Goal: Task Accomplishment & Management: Manage account settings

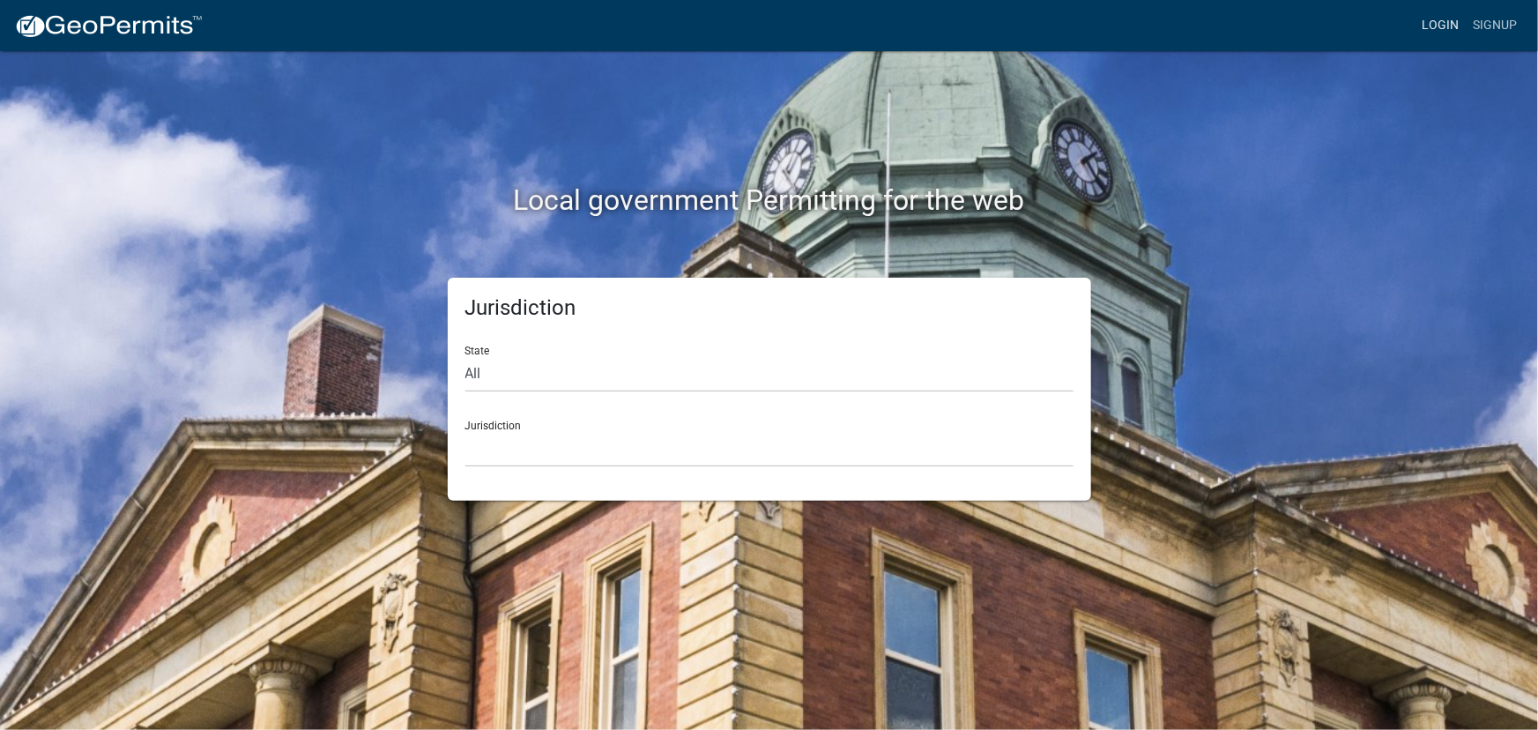
click at [1449, 23] on link "Login" at bounding box center [1440, 25] width 51 height 33
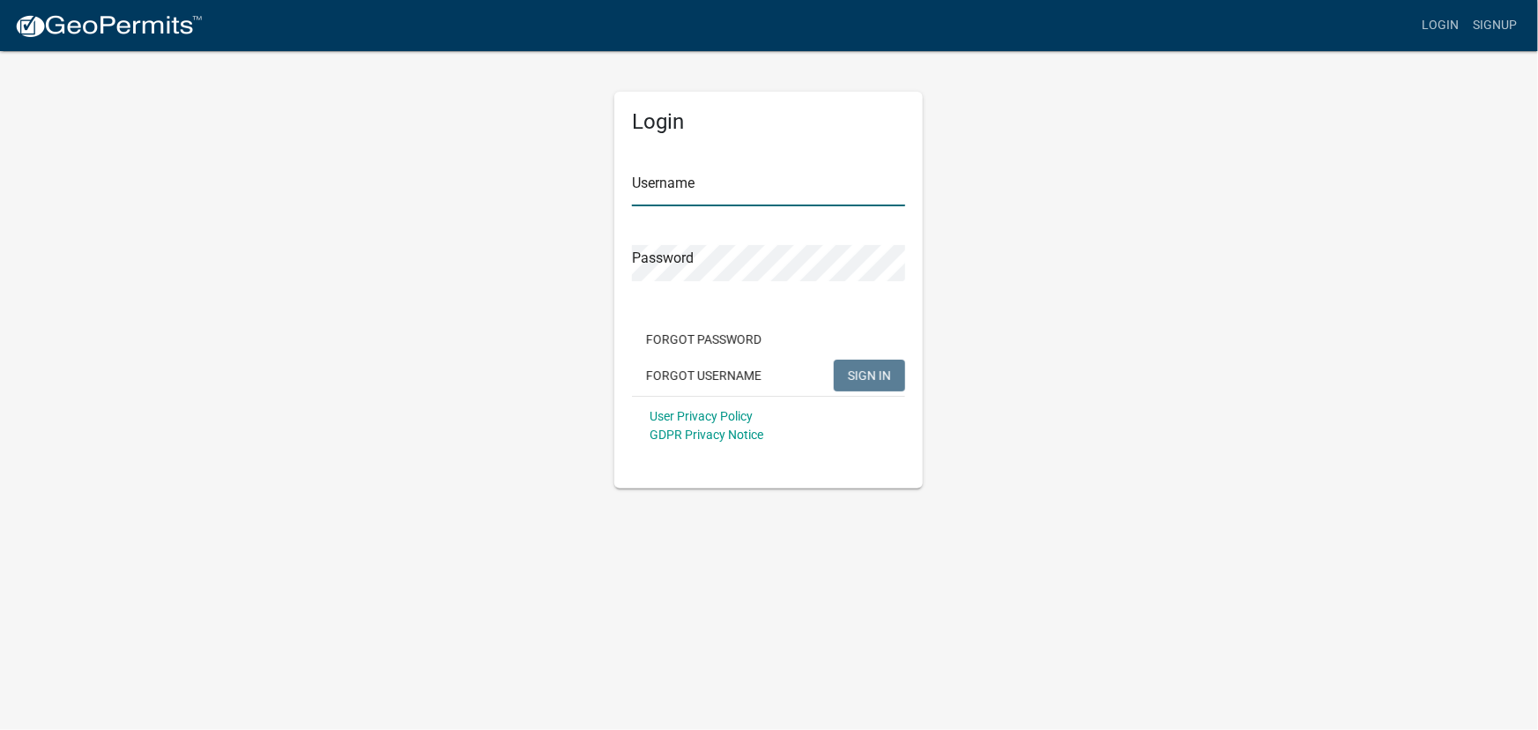
type input "eswenson"
click at [853, 369] on span "SIGN IN" at bounding box center [869, 375] width 43 height 14
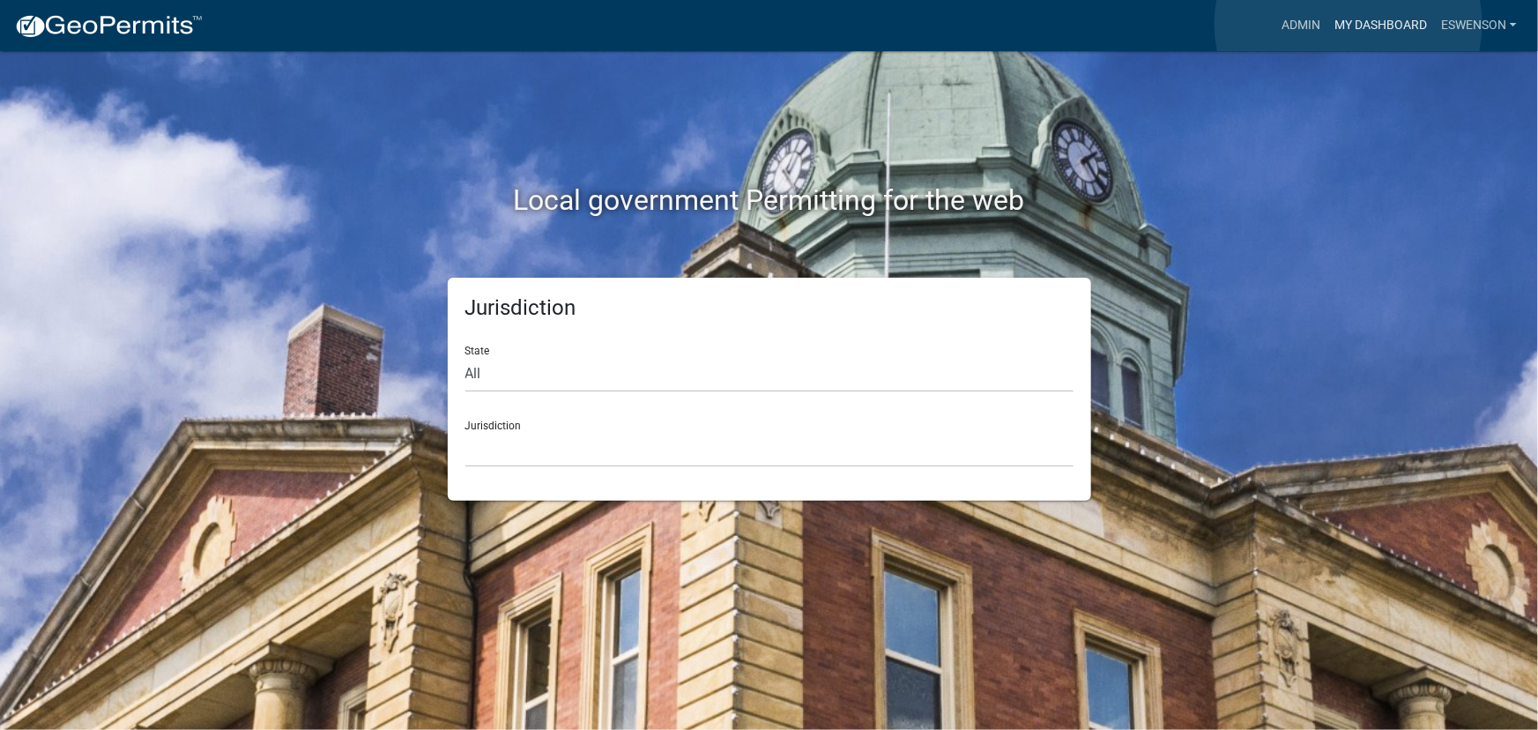
click at [1348, 24] on link "My Dashboard" at bounding box center [1380, 25] width 107 height 33
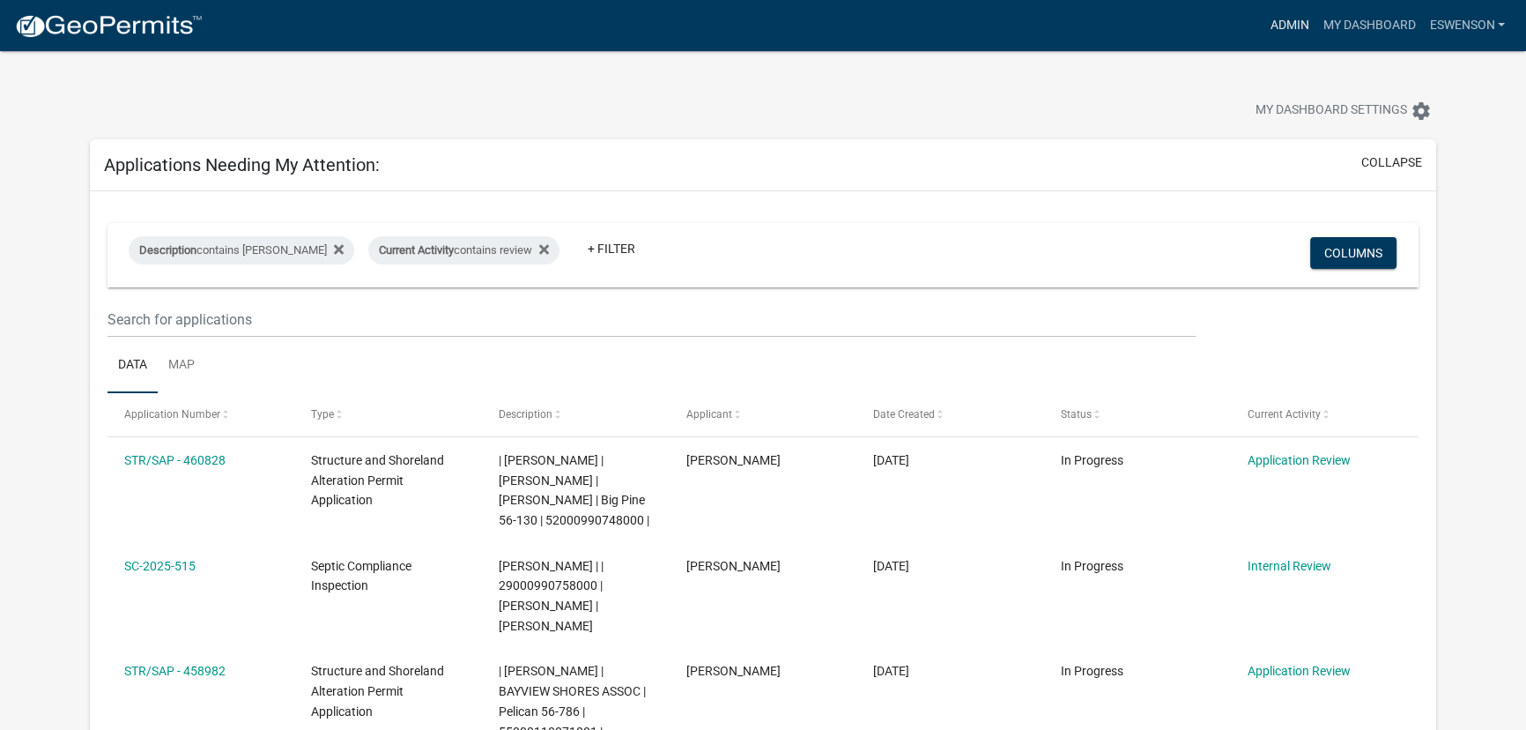
click at [1264, 25] on link "Admin" at bounding box center [1289, 25] width 53 height 33
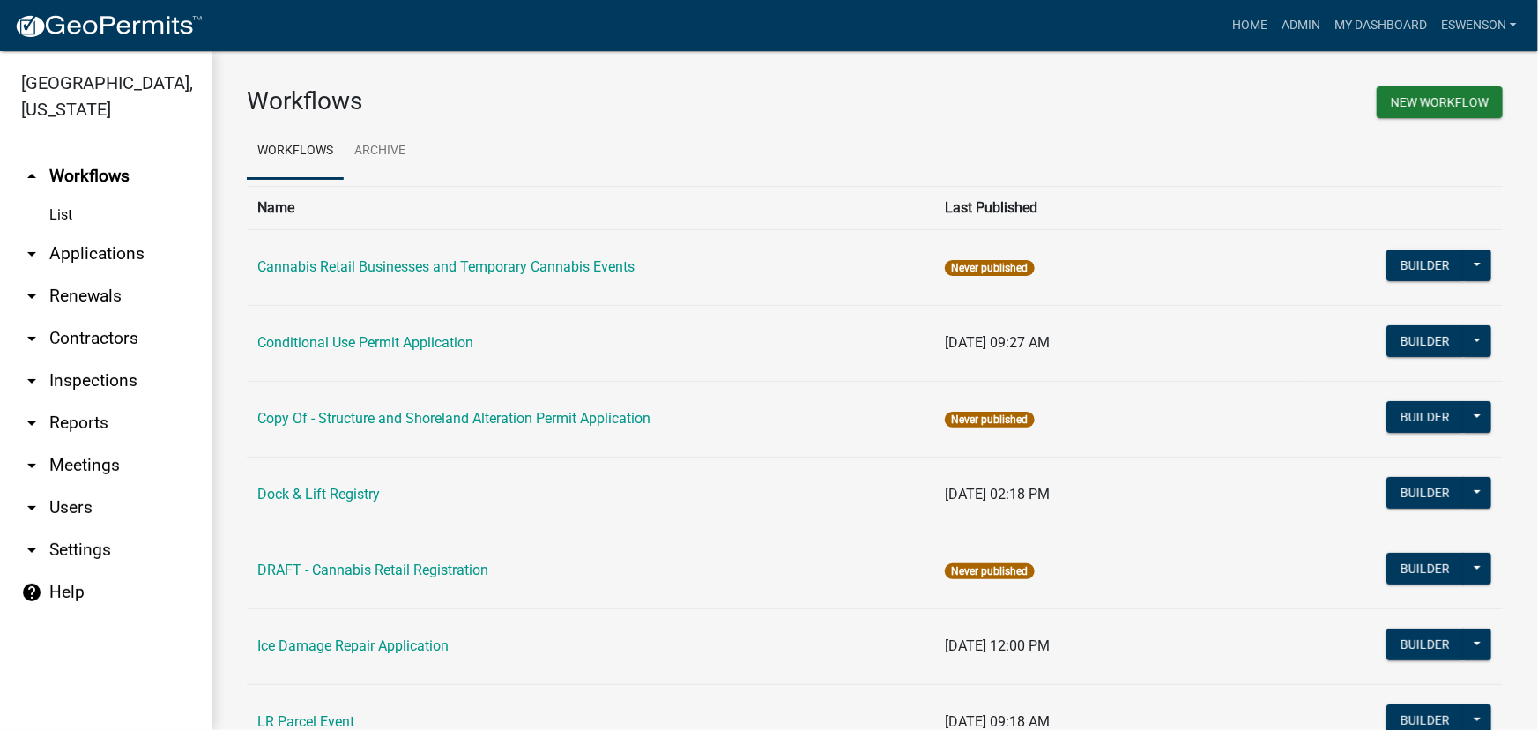
click at [108, 249] on link "arrow_drop_down Applications" at bounding box center [106, 254] width 212 height 42
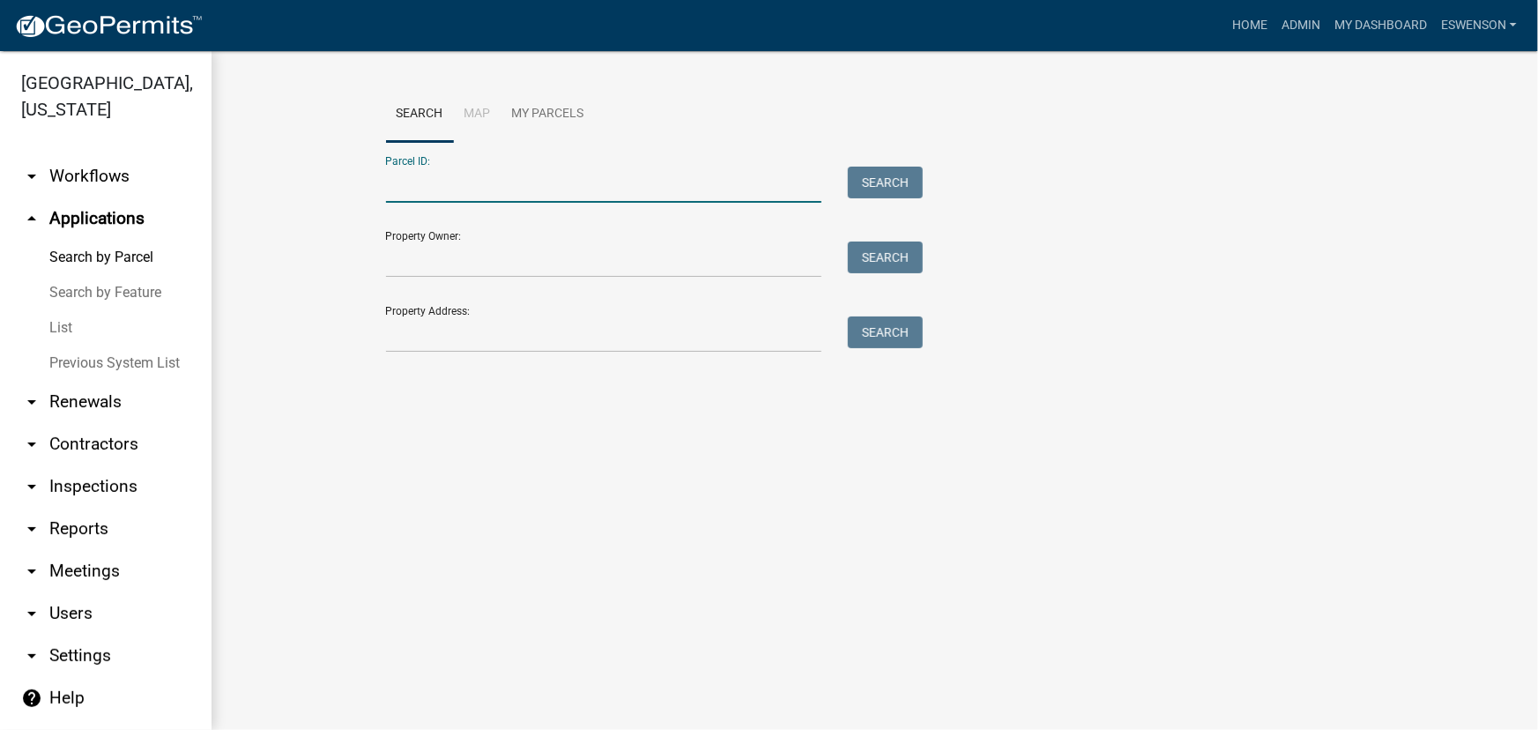
paste input "47000220146000"
type input "47000220146000"
click at [873, 176] on button "Search" at bounding box center [885, 183] width 75 height 32
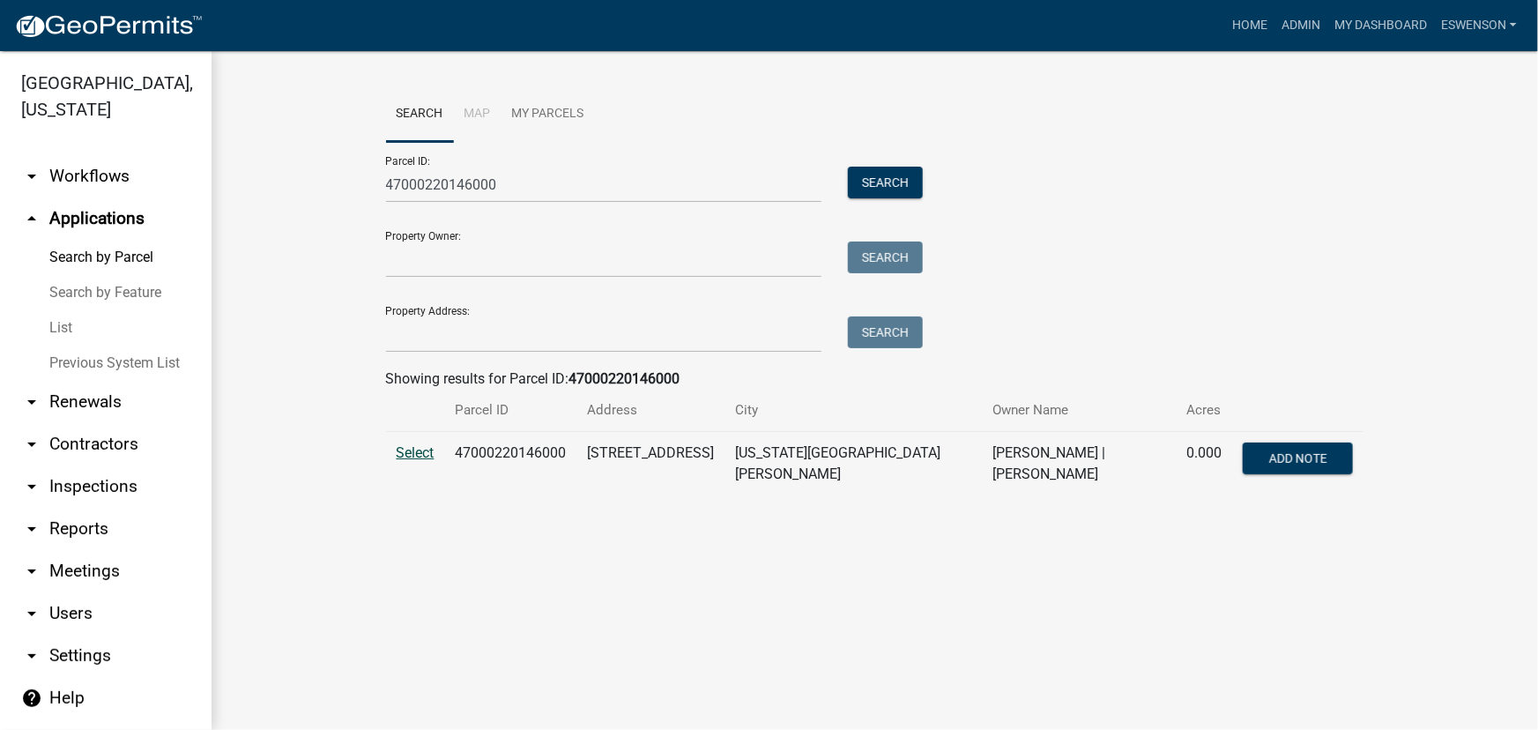
click at [417, 454] on span "Select" at bounding box center [416, 452] width 38 height 17
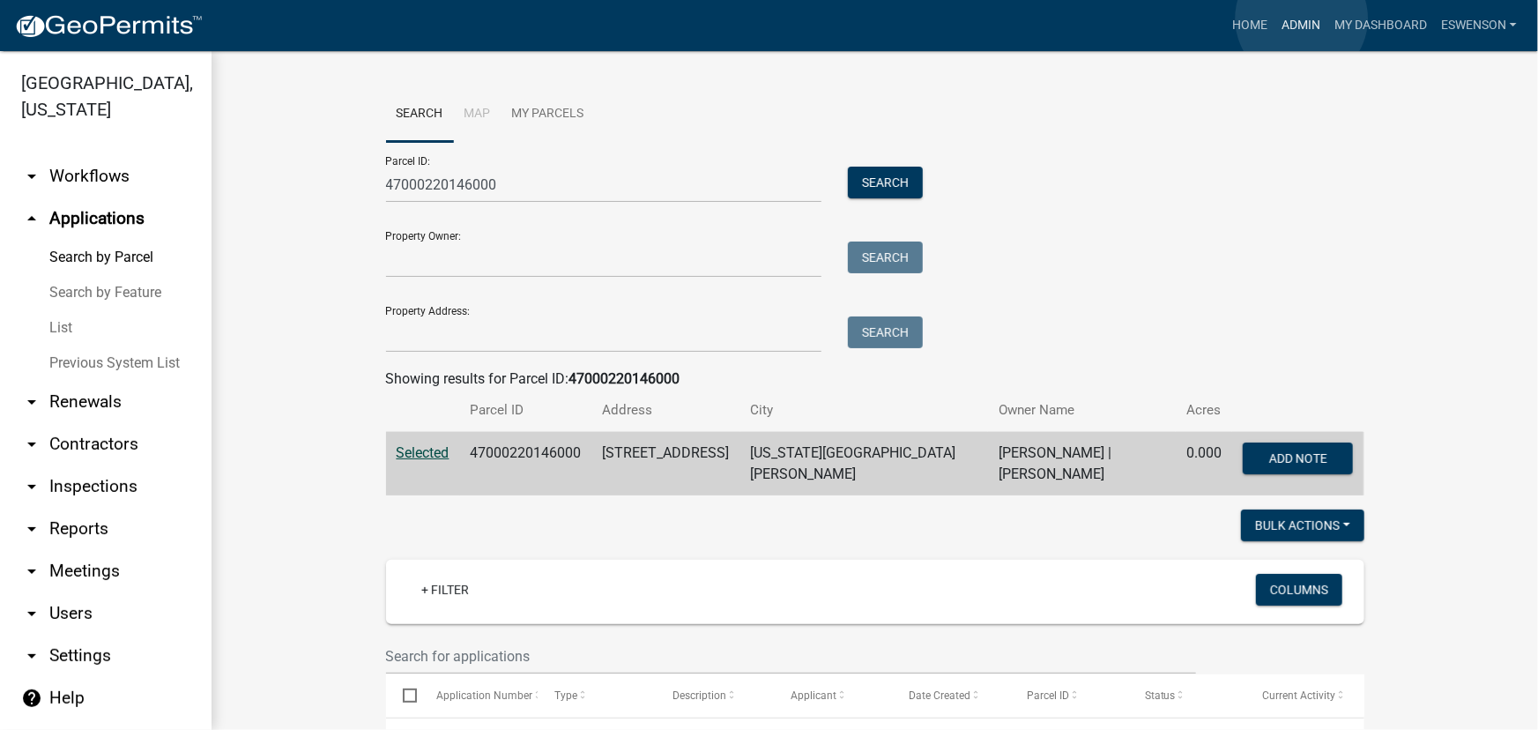
click at [1302, 19] on link "Admin" at bounding box center [1300, 25] width 53 height 33
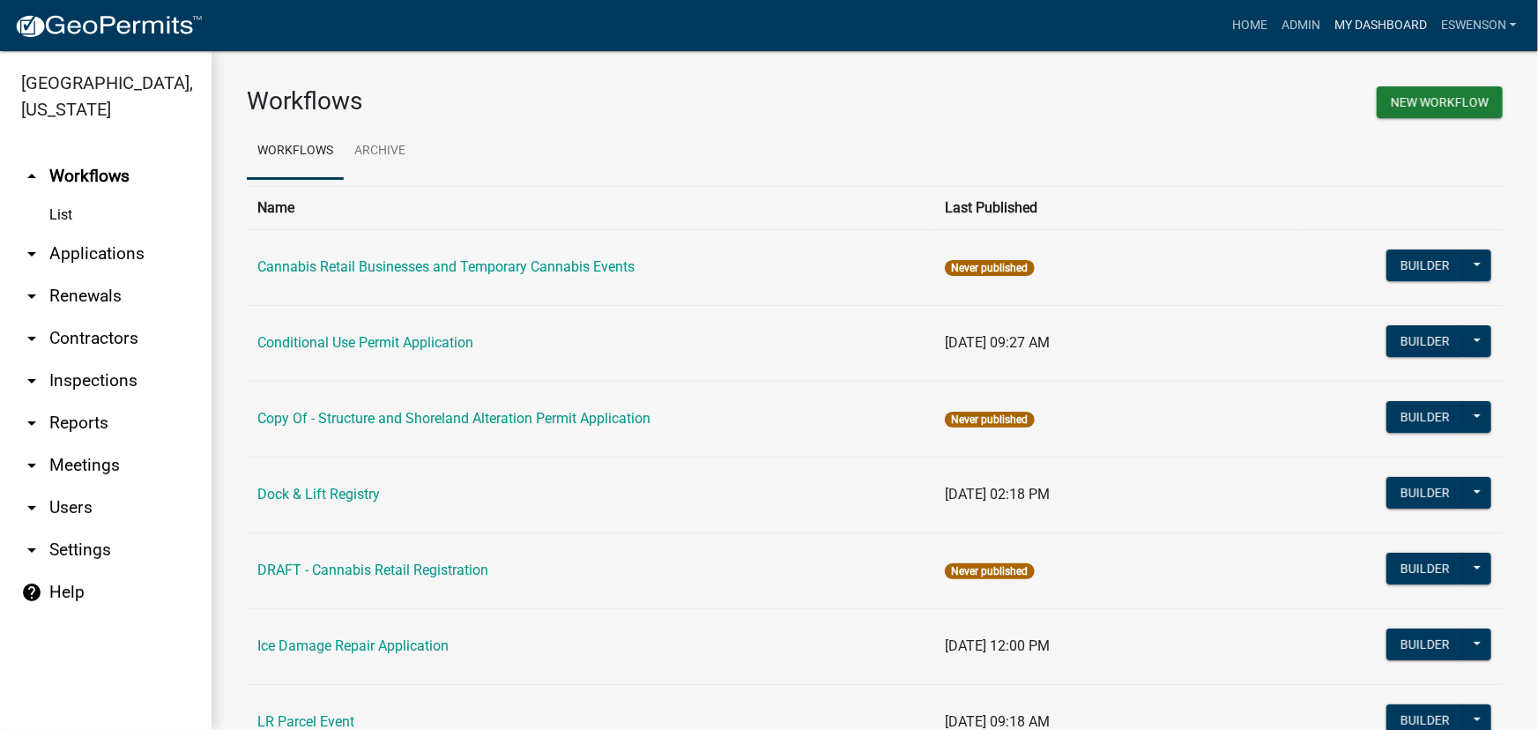
click at [1385, 26] on link "My Dashboard" at bounding box center [1380, 25] width 107 height 33
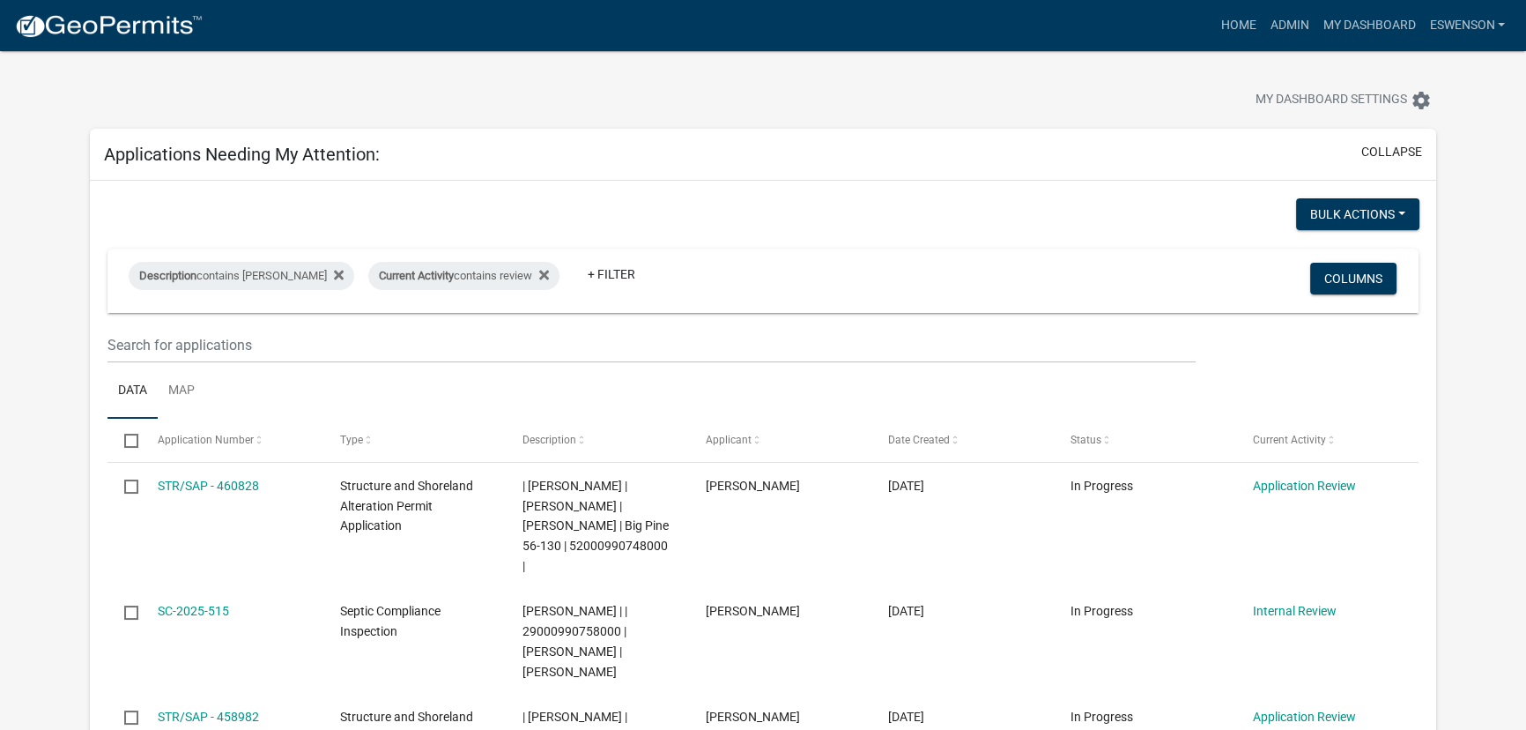
scroll to position [240, 0]
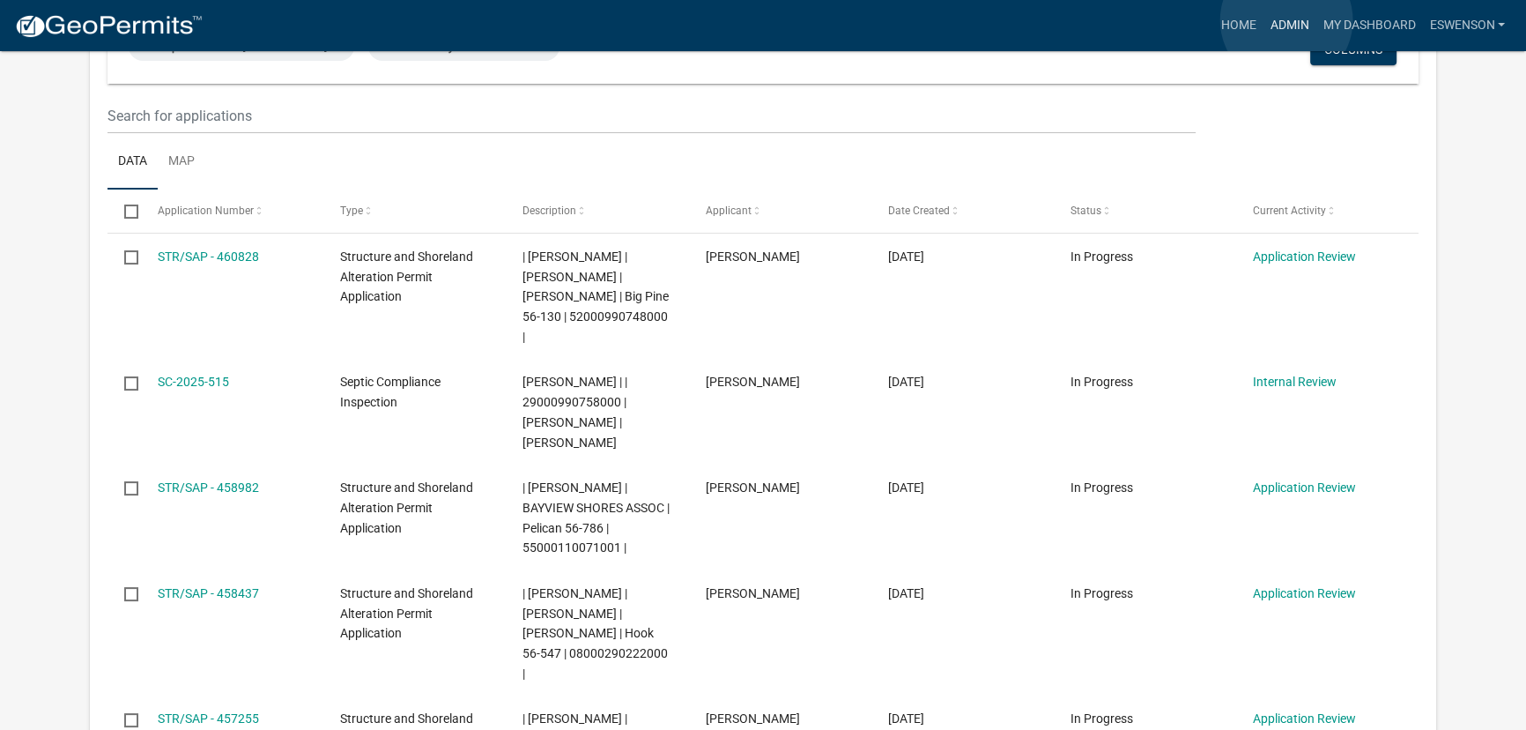
click at [1287, 20] on link "Admin" at bounding box center [1289, 25] width 53 height 33
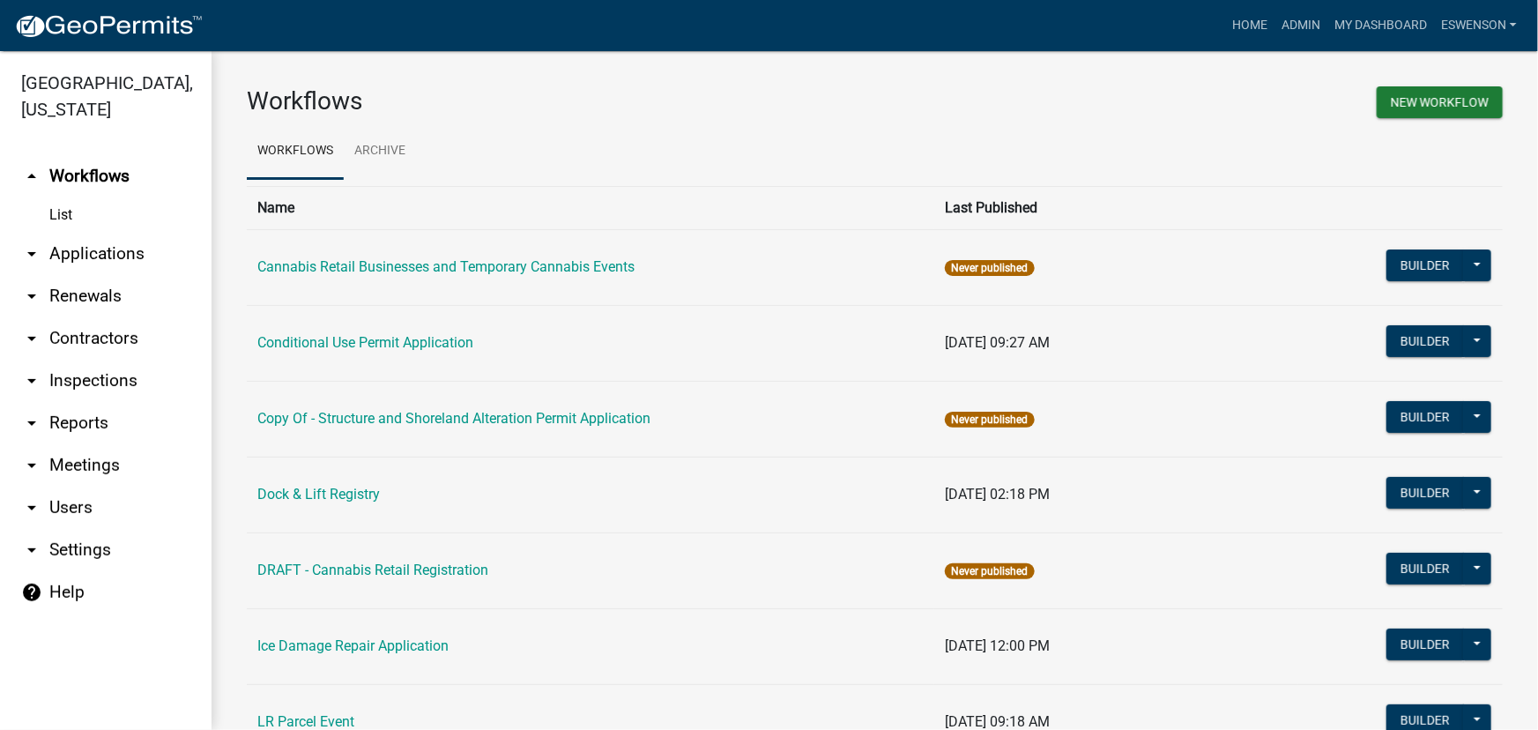
click at [96, 264] on link "arrow_drop_down Applications" at bounding box center [106, 254] width 212 height 42
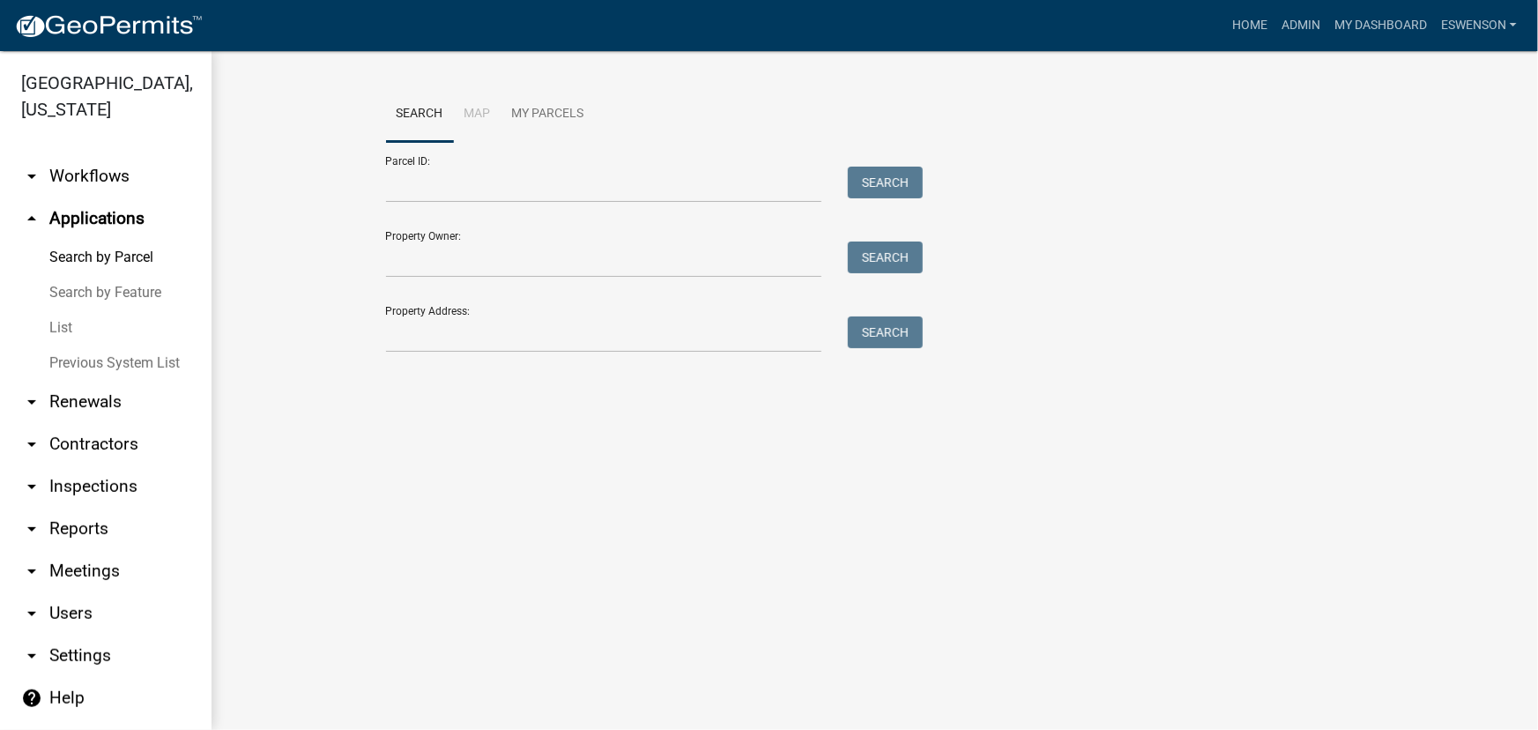
click at [105, 191] on link "arrow_drop_down Workflows" at bounding box center [106, 176] width 212 height 42
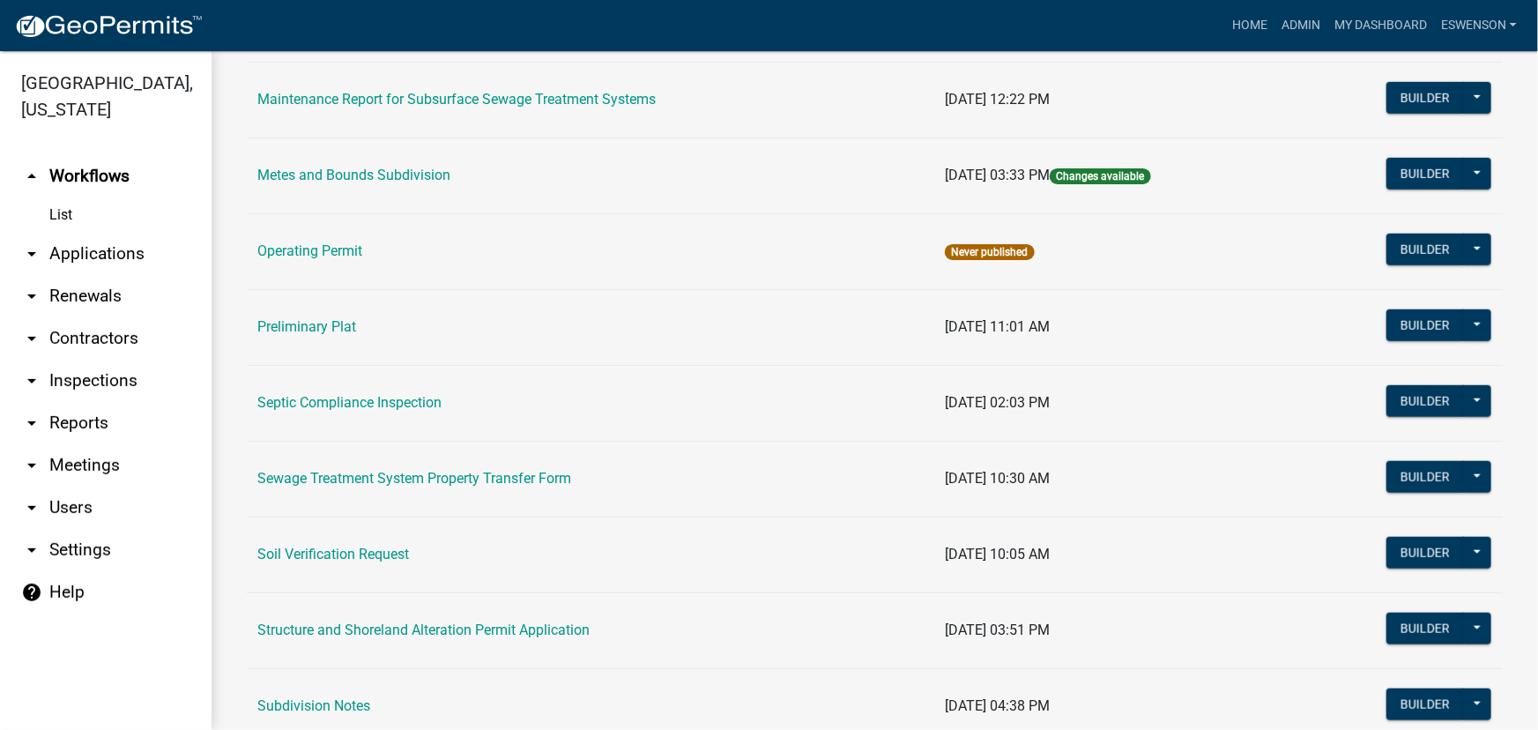
scroll to position [721, 0]
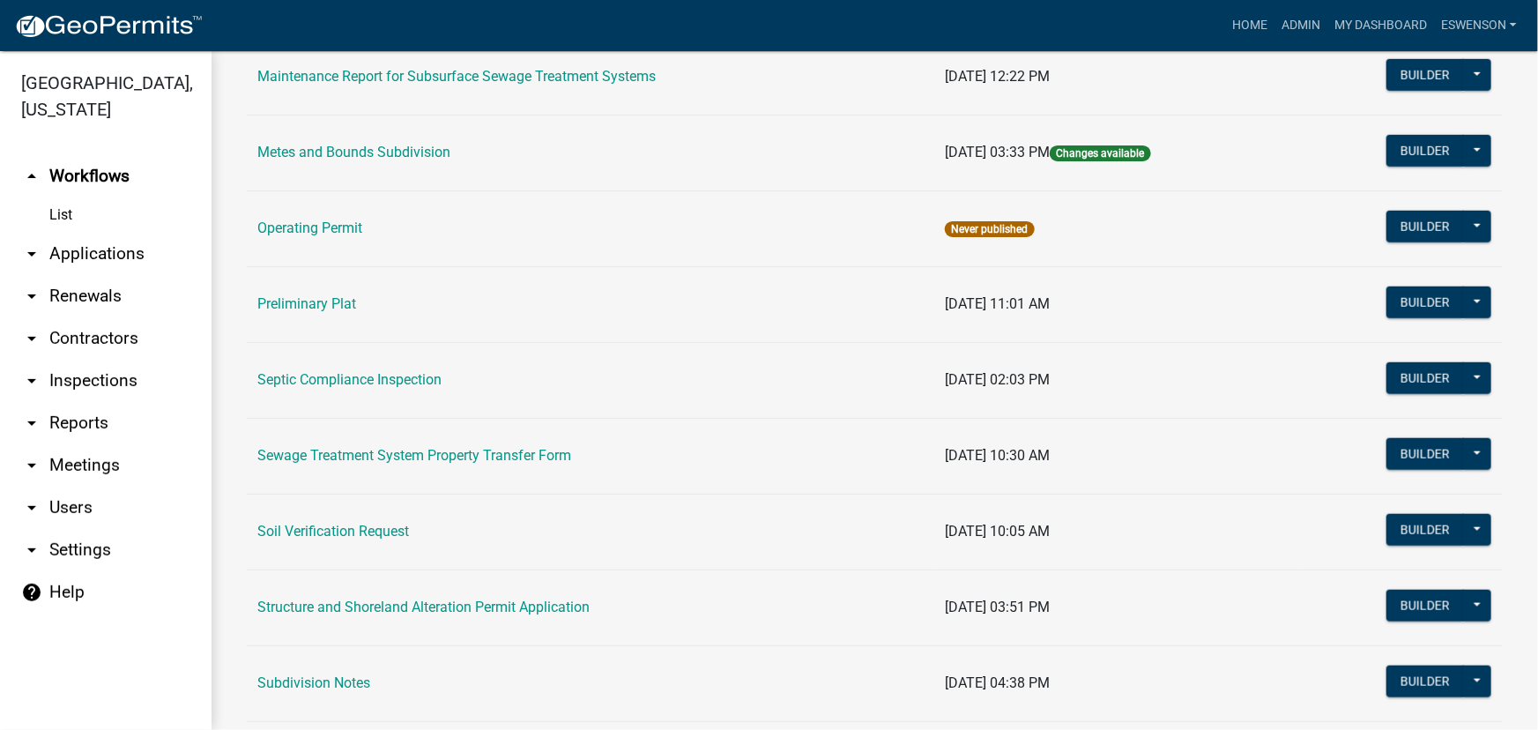
click at [421, 139] on td "Metes and Bounds Subdivision" at bounding box center [590, 153] width 687 height 76
click at [413, 145] on link "Metes and Bounds Subdivision" at bounding box center [353, 152] width 193 height 17
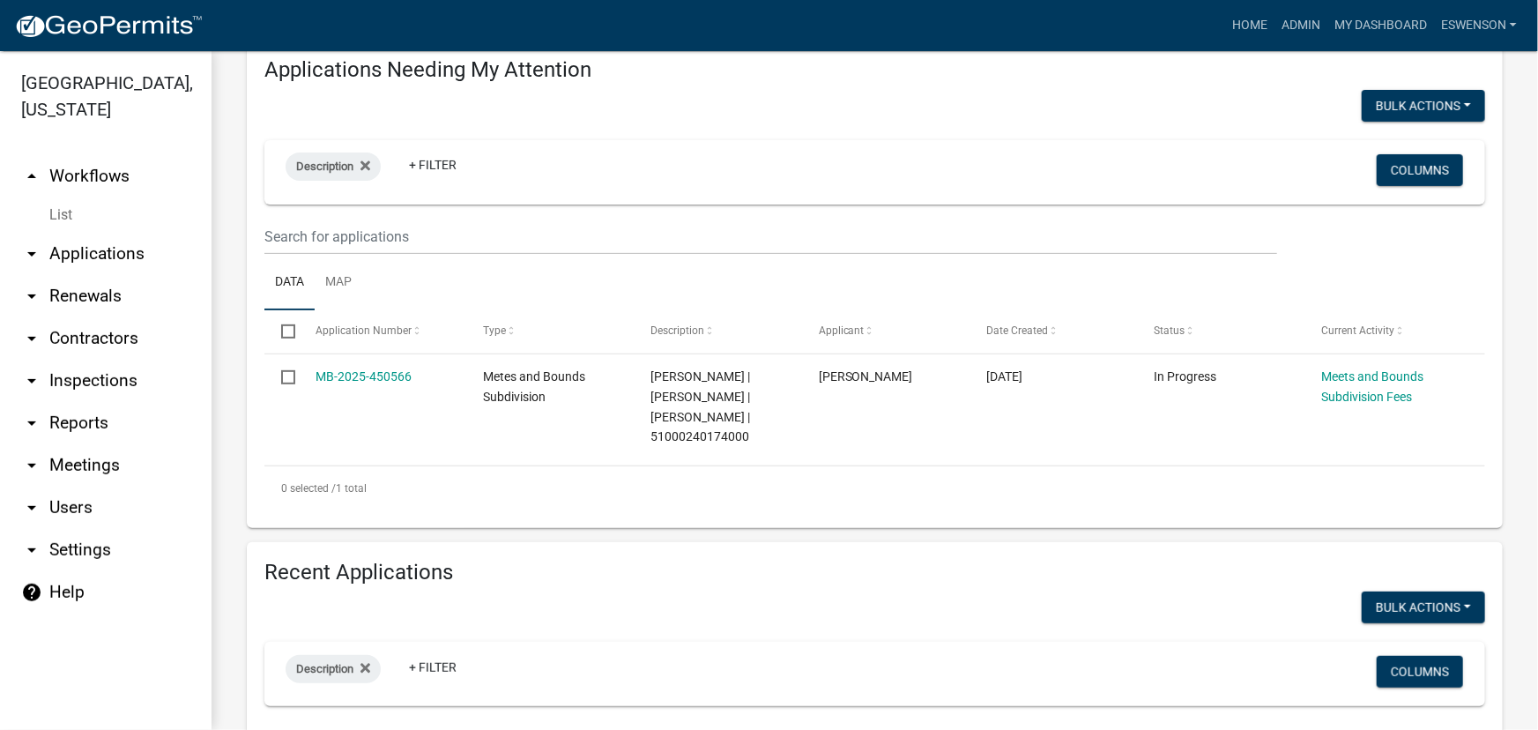
scroll to position [320, 0]
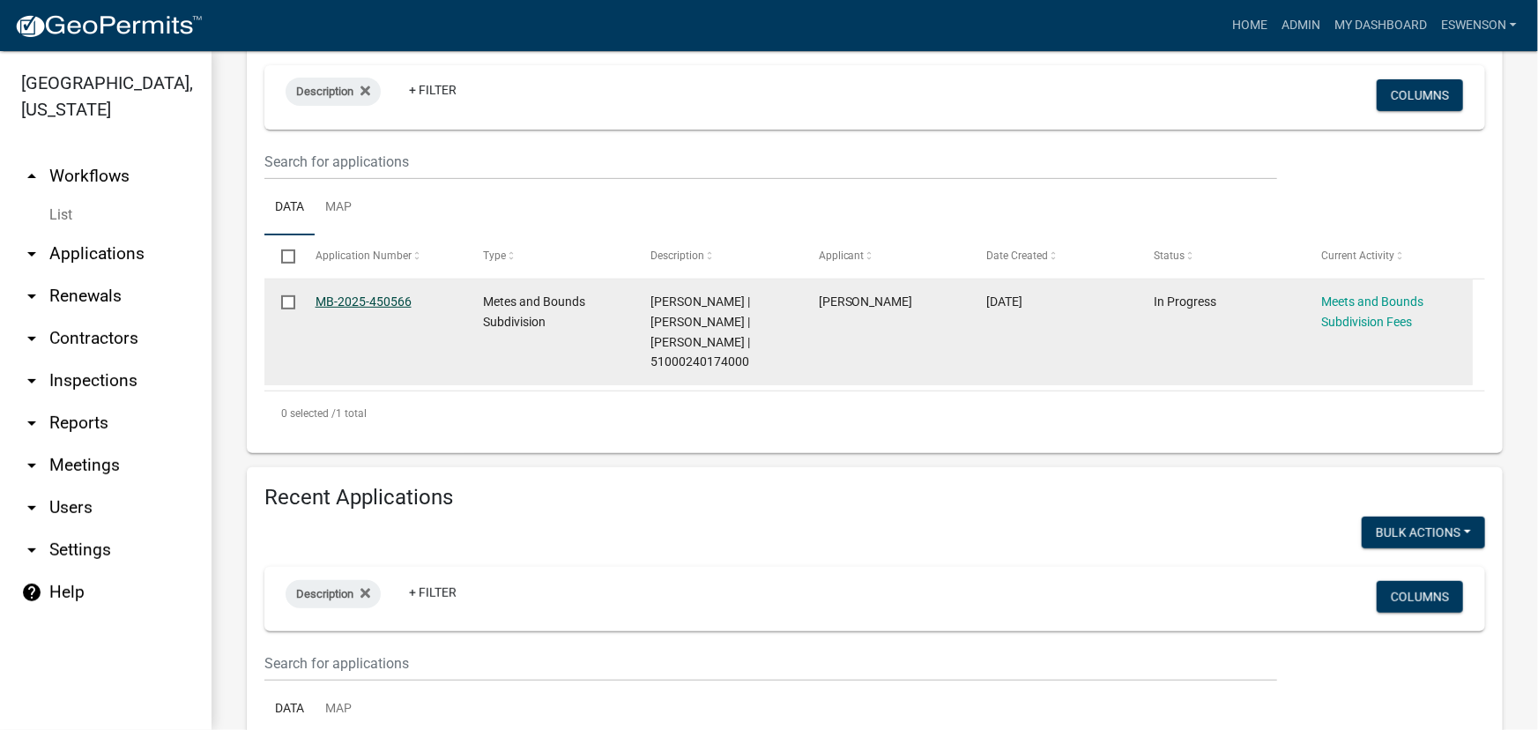
click at [353, 299] on link "MB-2025-450566" at bounding box center [364, 301] width 96 height 14
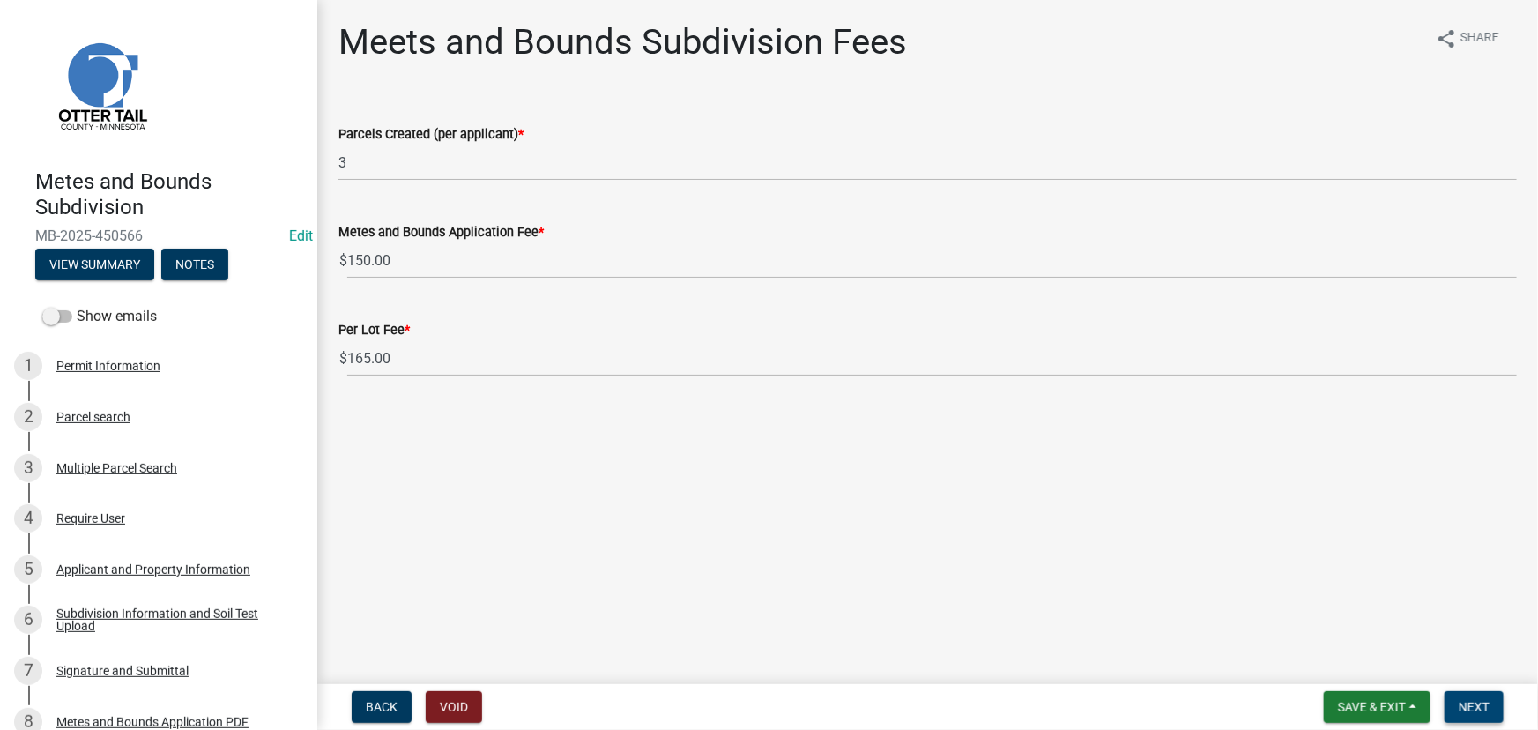
click at [1481, 705] on span "Next" at bounding box center [1474, 707] width 31 height 14
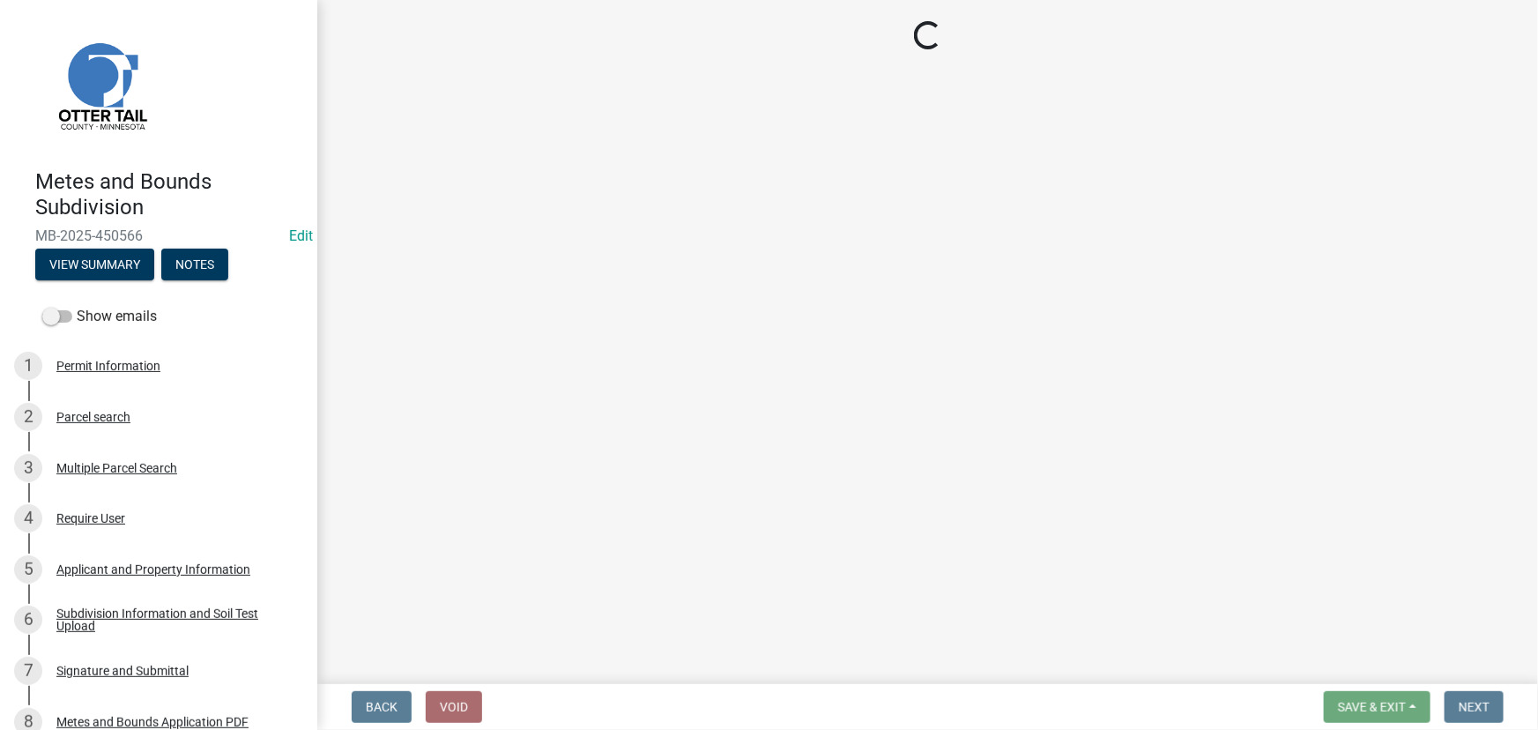
select select "3: 3"
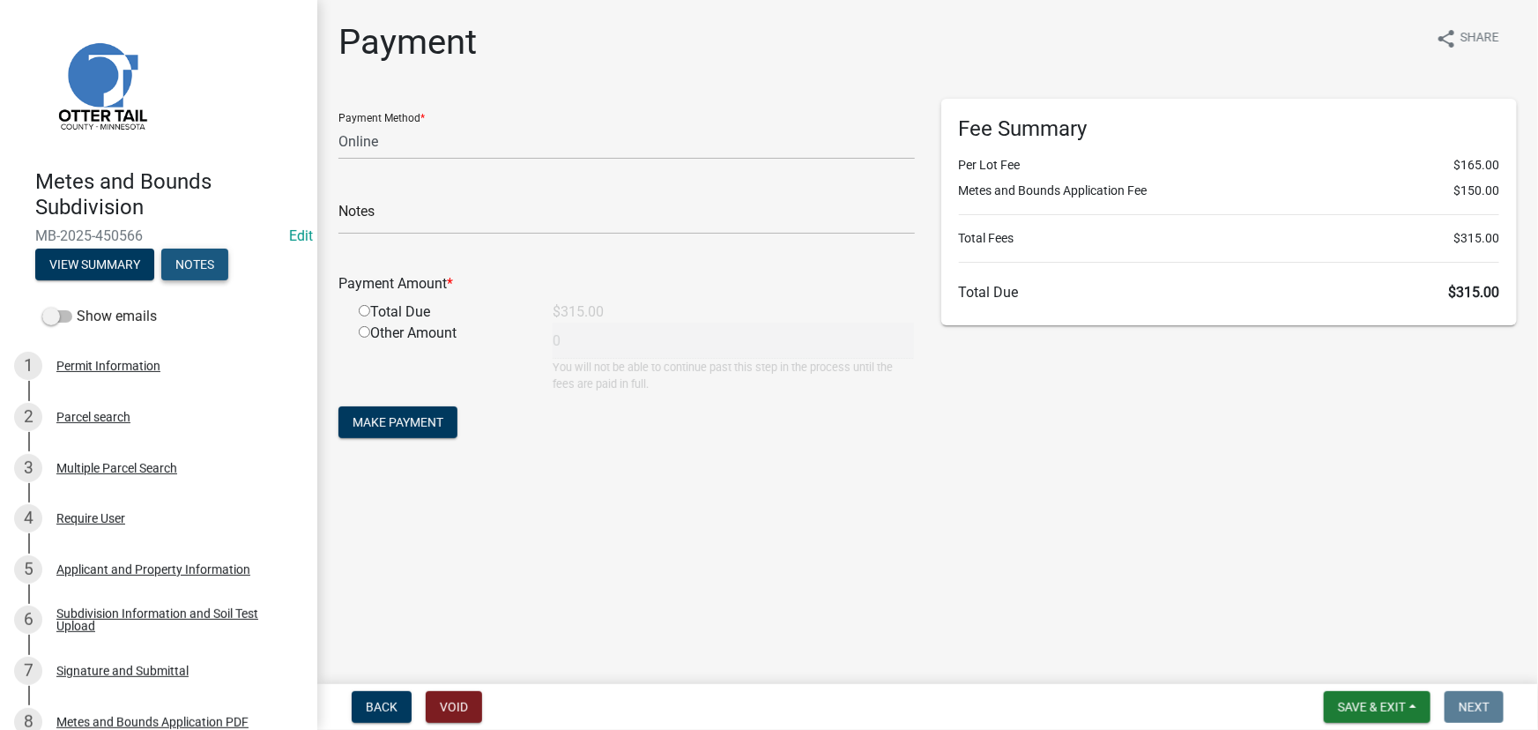
click at [196, 264] on button "Notes" at bounding box center [194, 265] width 67 height 32
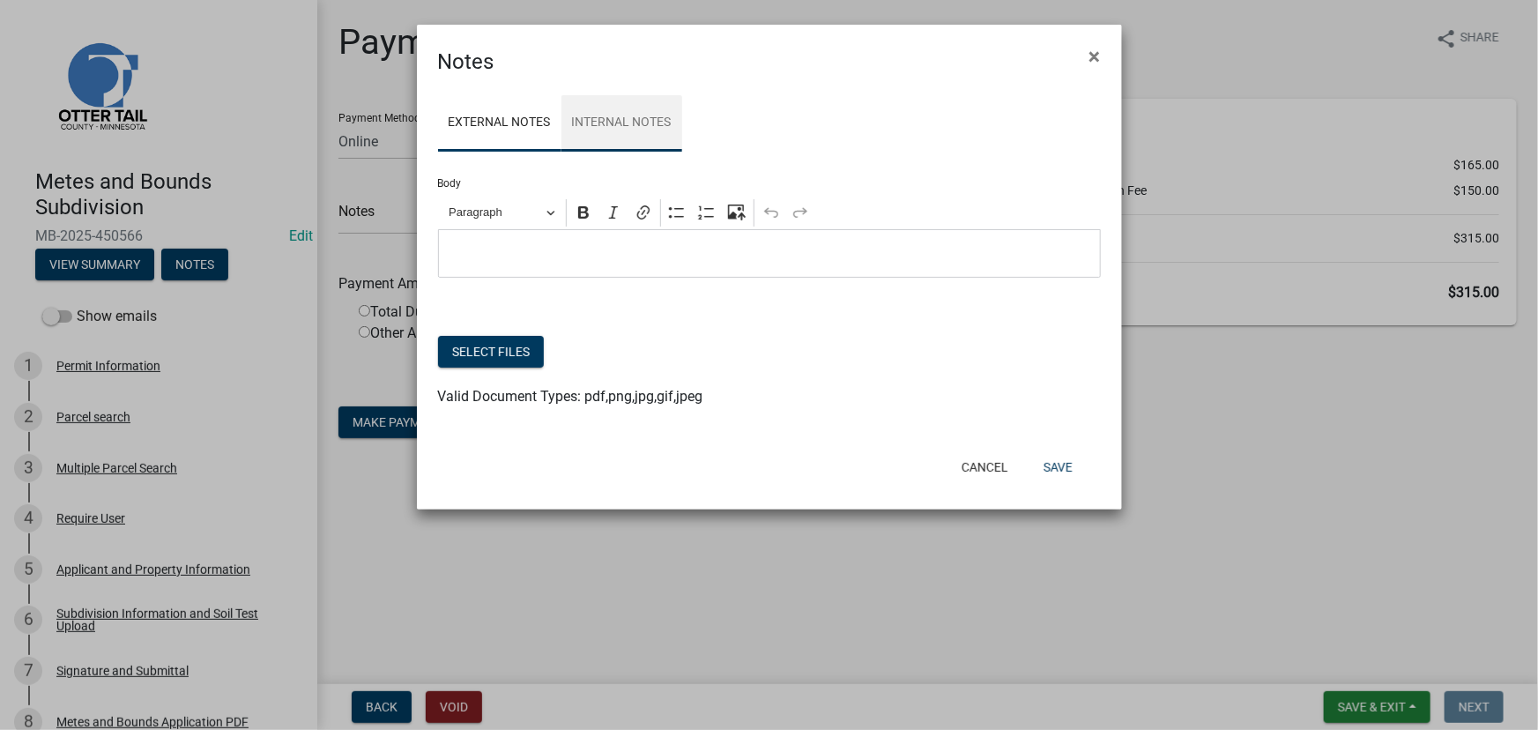
click at [606, 113] on link "Internal Notes" at bounding box center [621, 123] width 121 height 56
click at [993, 467] on button "Cancel" at bounding box center [984, 467] width 75 height 32
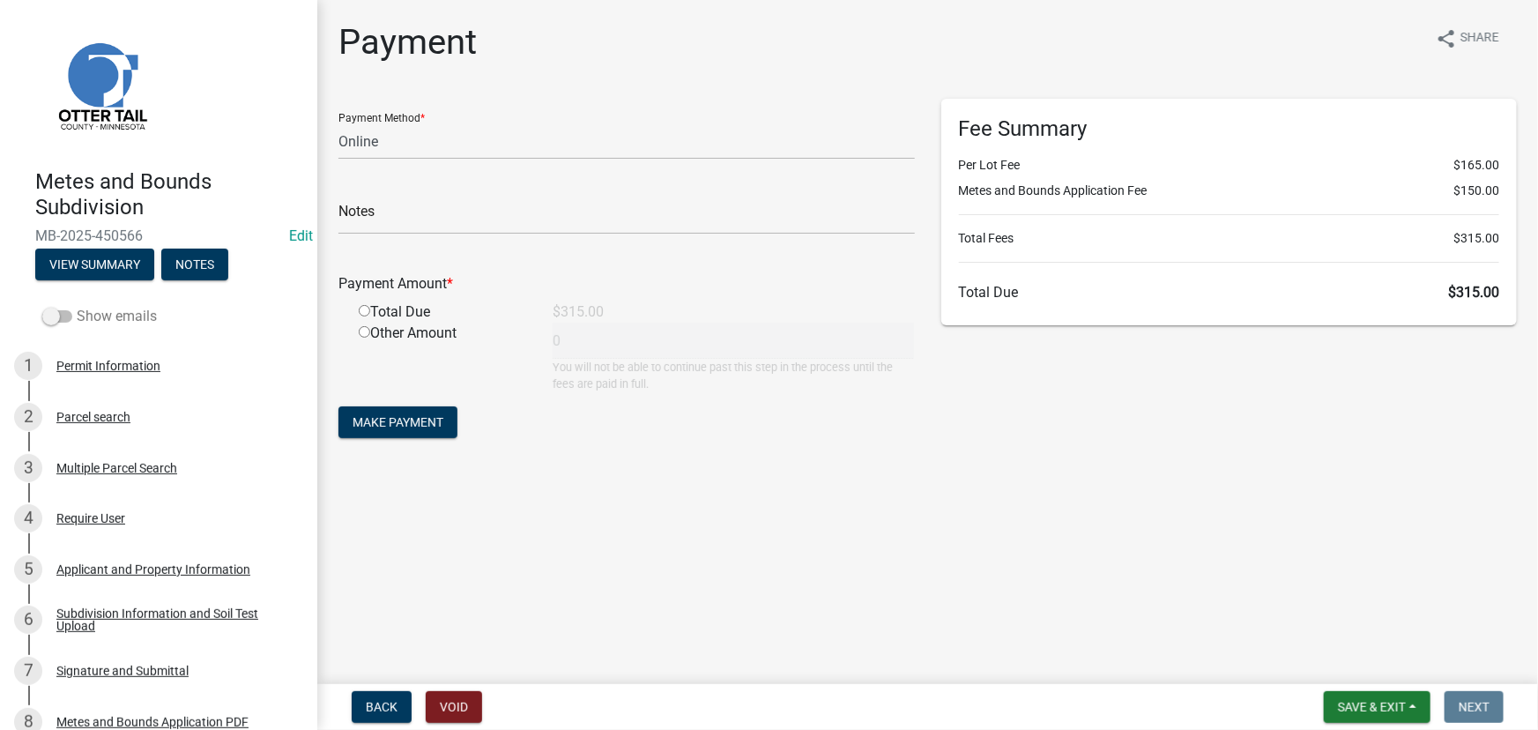
click at [93, 316] on label "Show emails" at bounding box center [99, 316] width 115 height 21
click at [77, 306] on input "Show emails" at bounding box center [77, 306] width 0 height 0
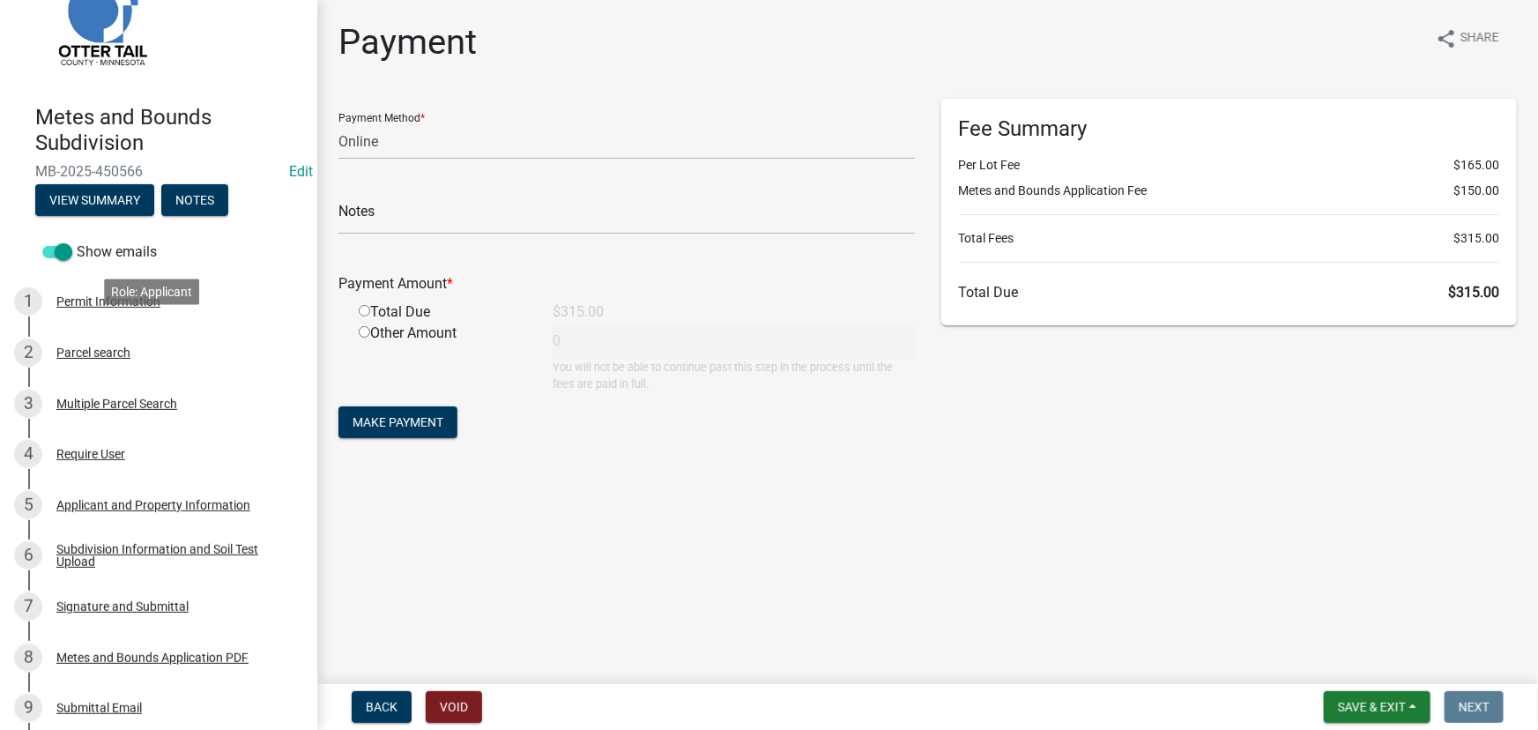
scroll to position [47, 0]
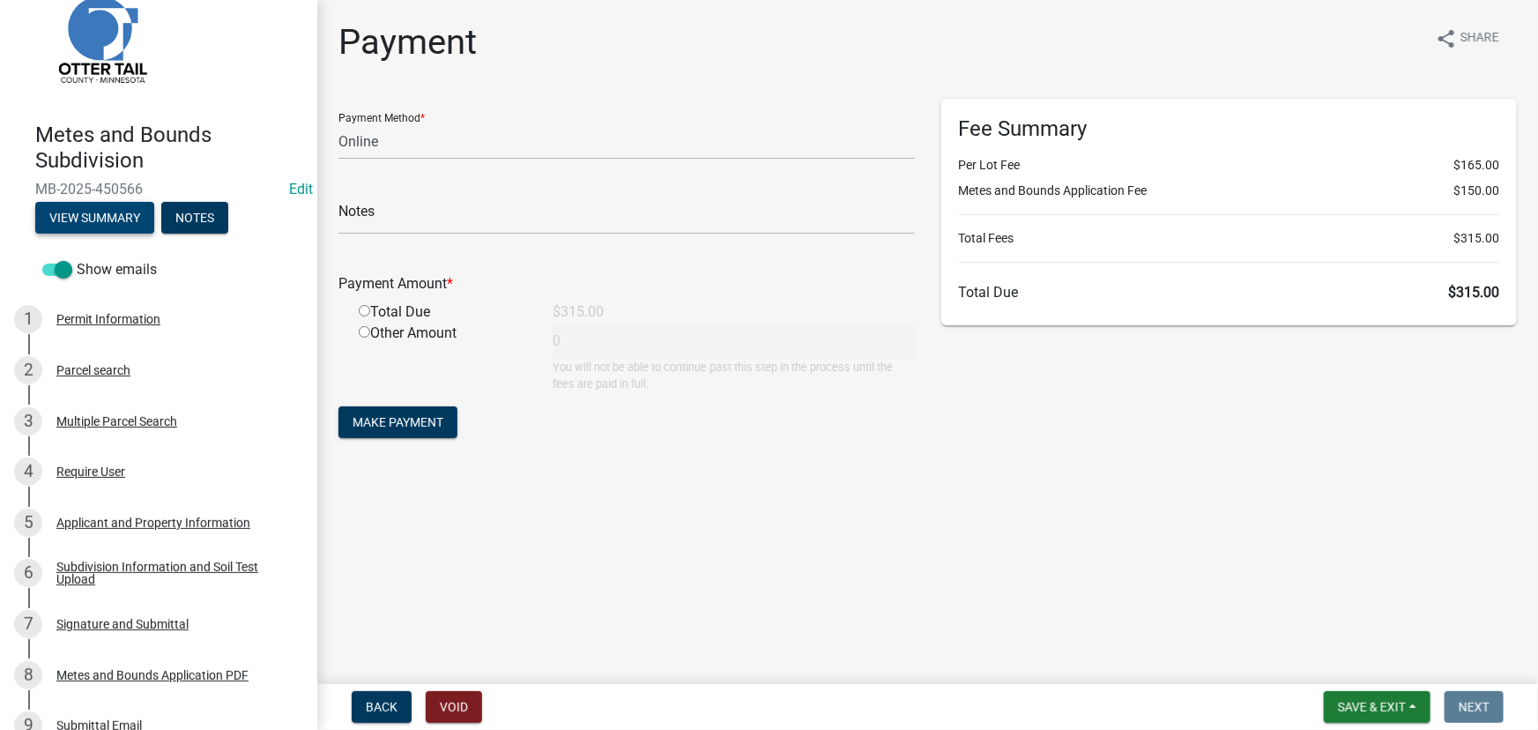
click at [100, 228] on button "View Summary" at bounding box center [94, 218] width 119 height 32
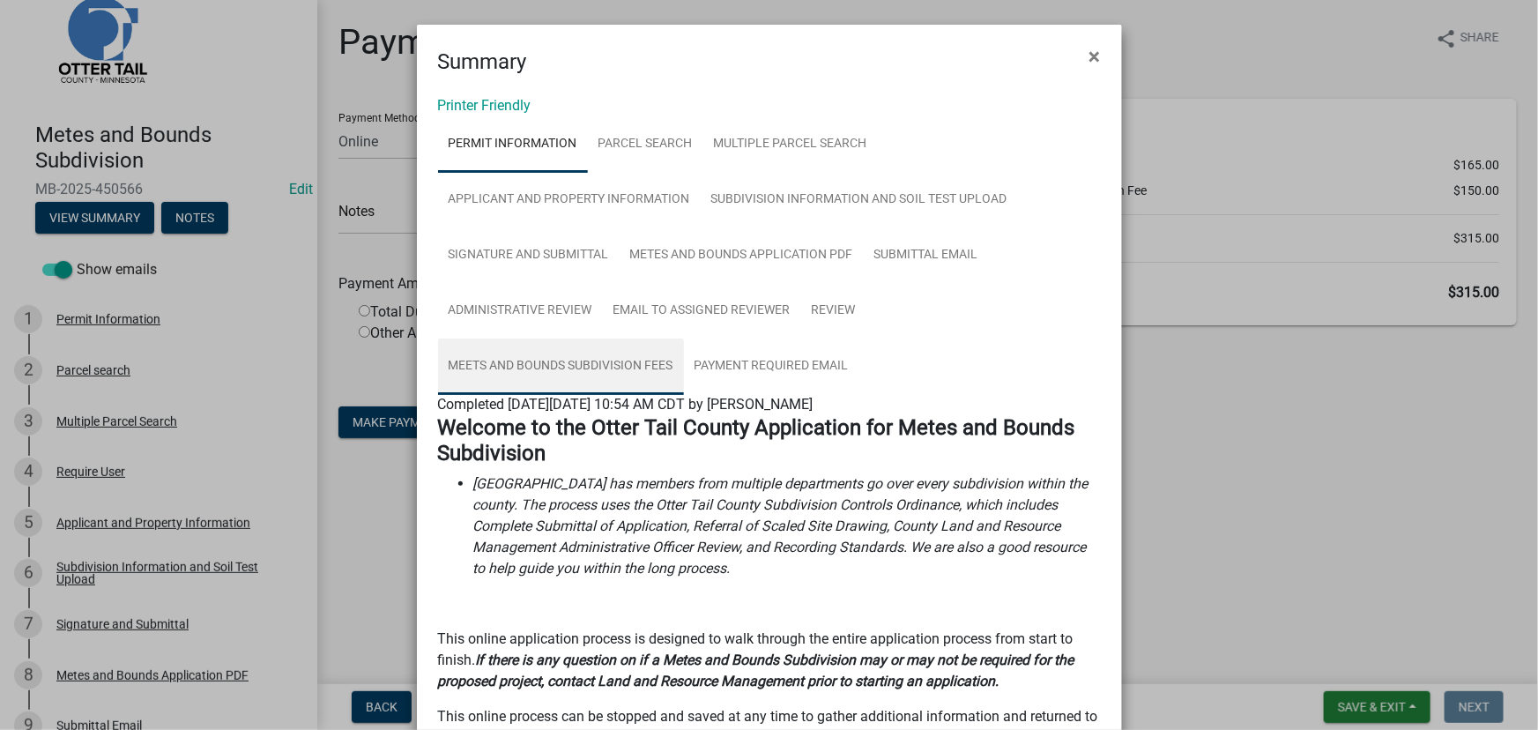
click at [581, 364] on link "Meets and Bounds Subdivision Fees" at bounding box center [561, 366] width 246 height 56
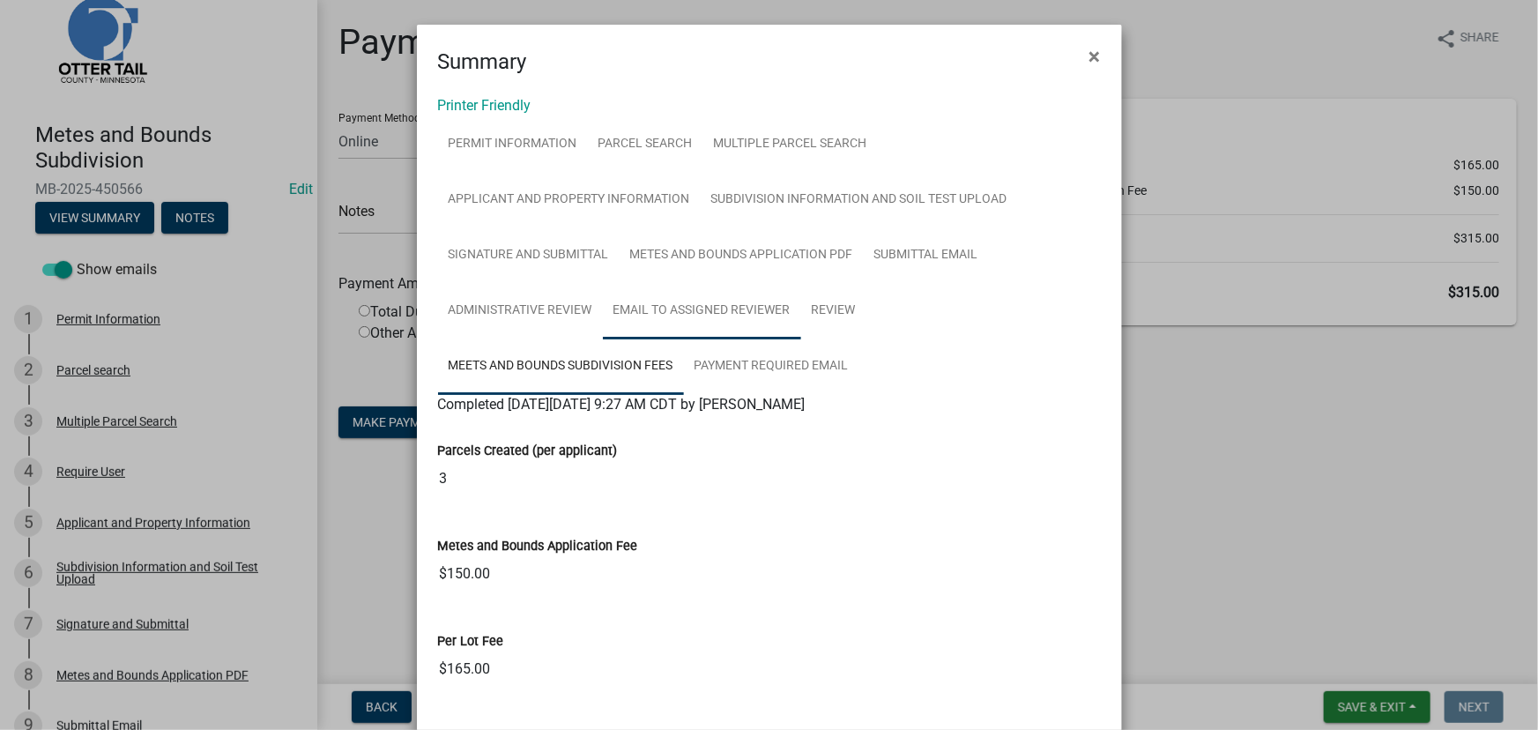
click at [695, 315] on link "Email to Assigned Reviewer" at bounding box center [702, 311] width 198 height 56
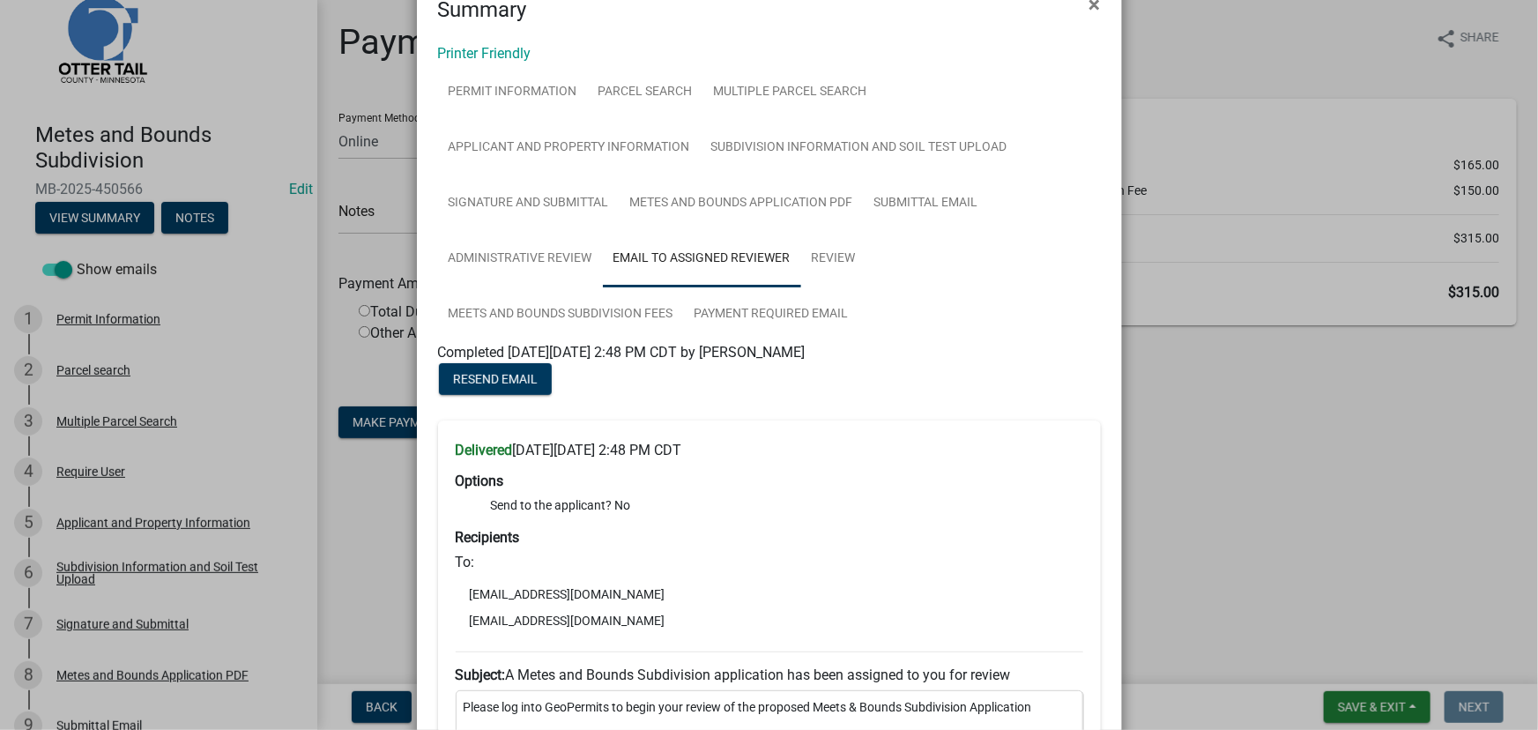
scroll to position [79, 0]
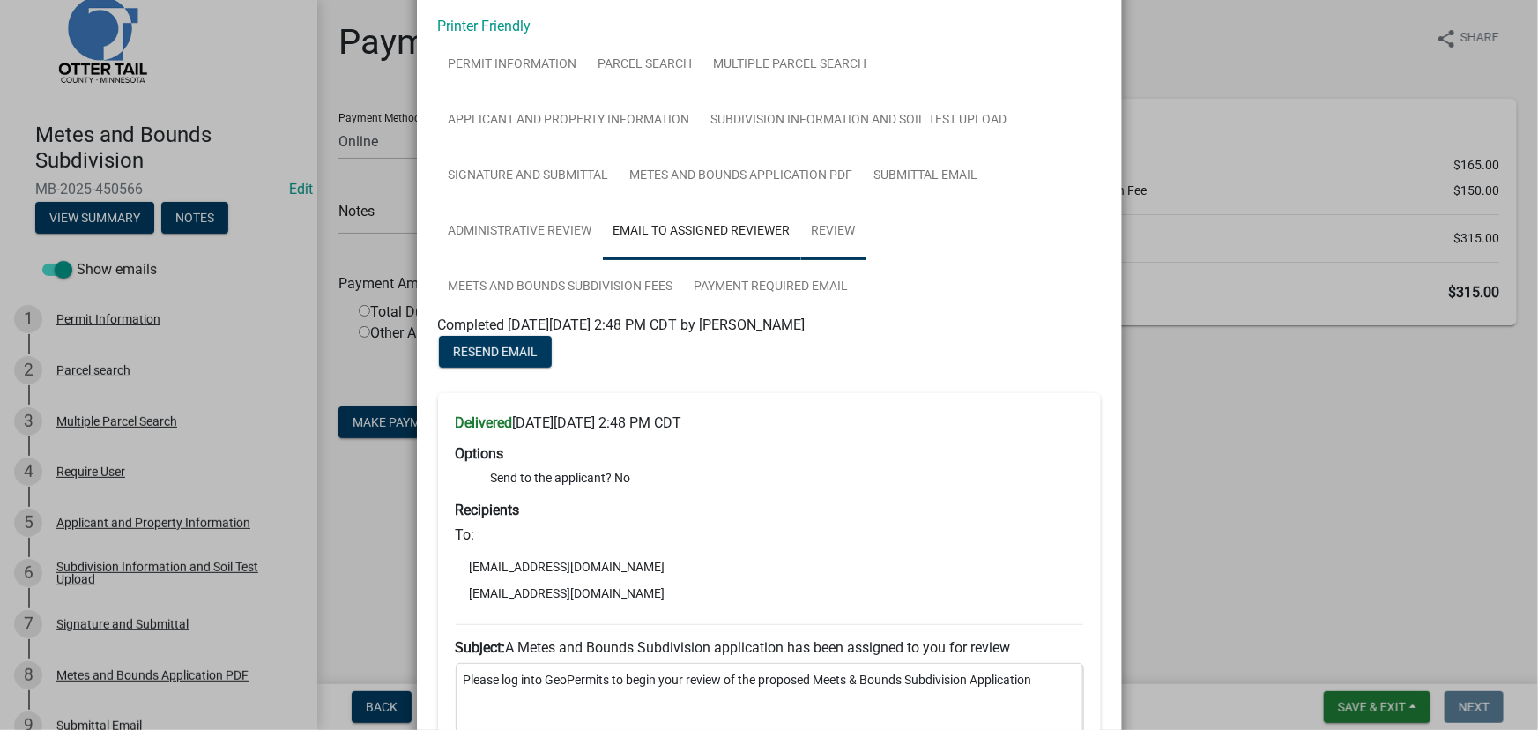
click at [846, 238] on link "Review" at bounding box center [833, 232] width 65 height 56
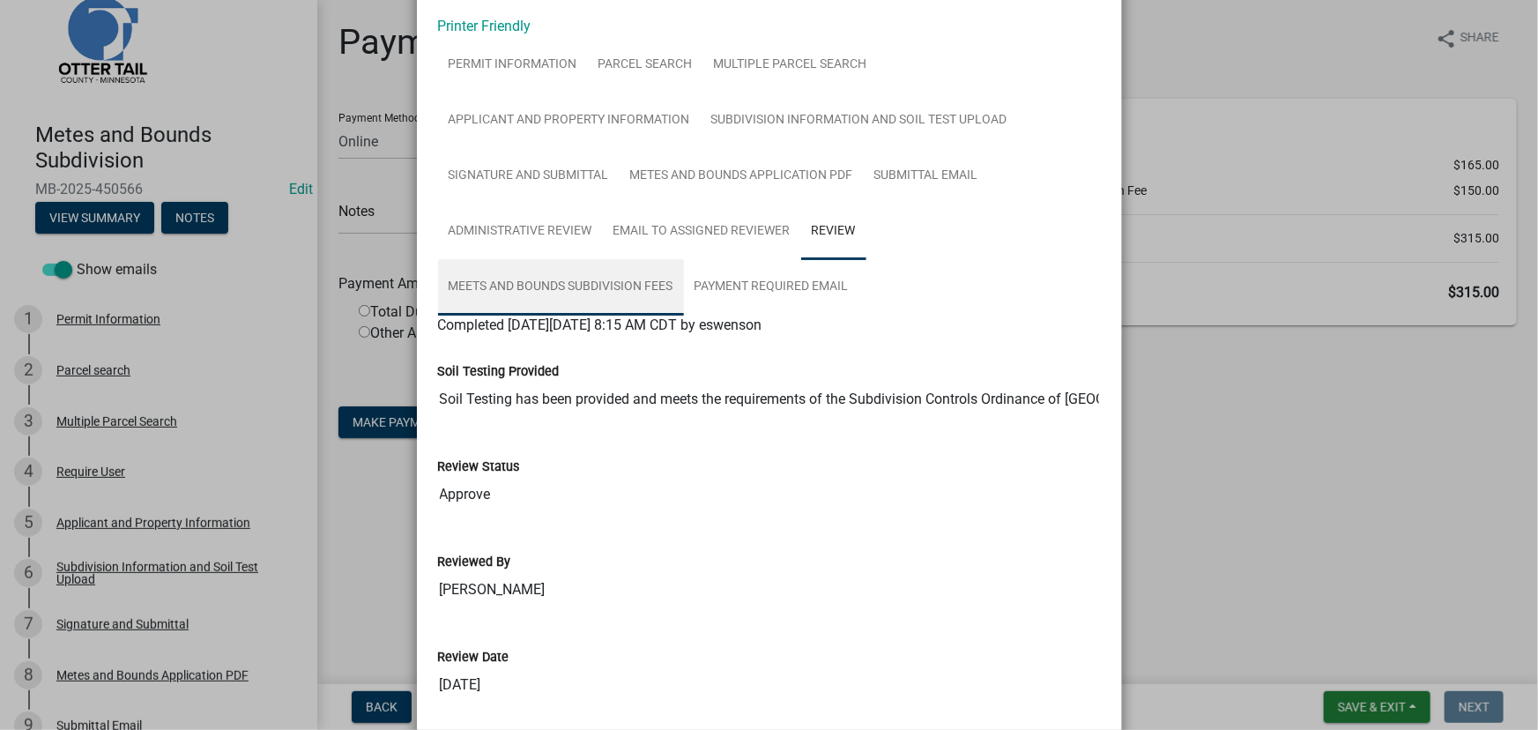
click at [605, 259] on link "Meets and Bounds Subdivision Fees" at bounding box center [561, 287] width 246 height 56
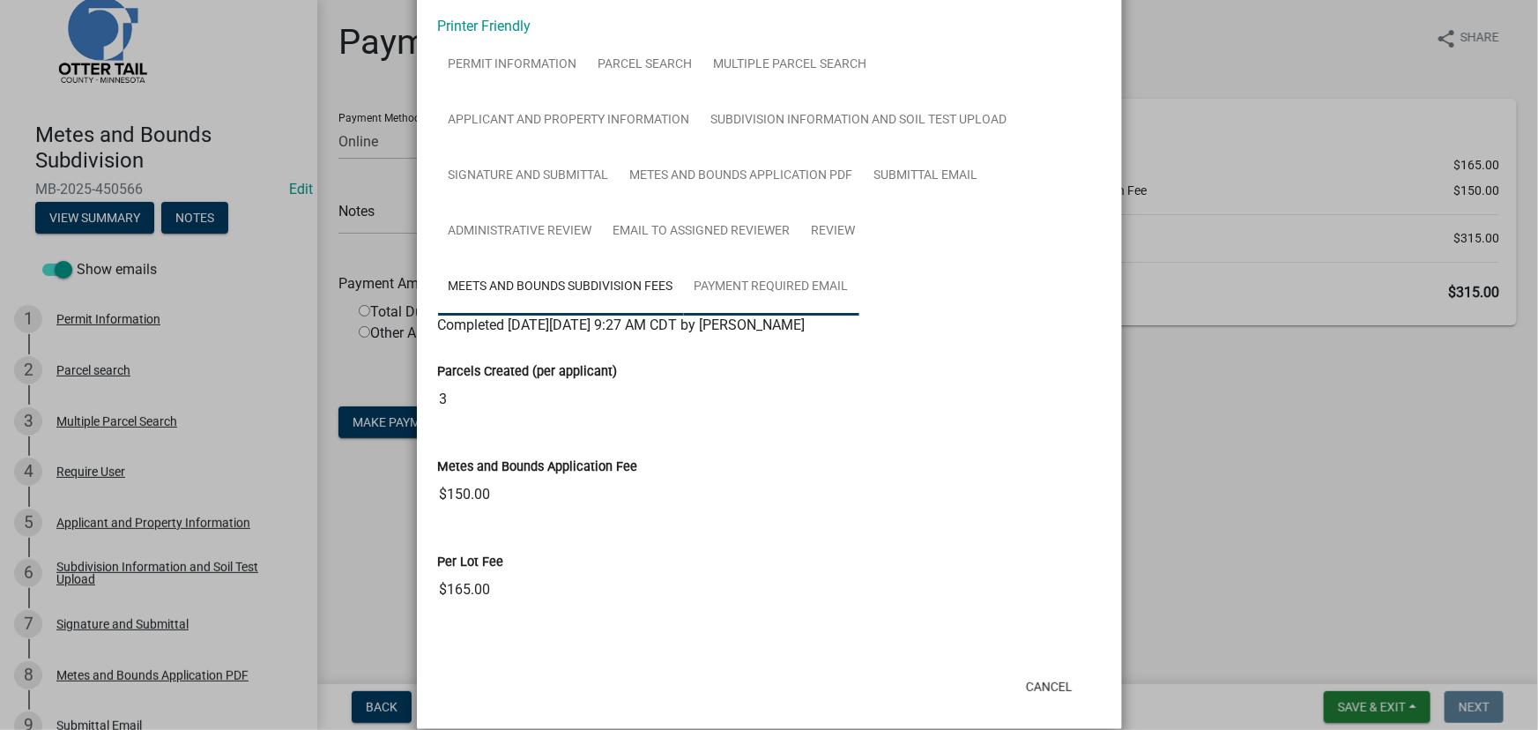
click at [749, 285] on link "Payment Required Email" at bounding box center [771, 287] width 175 height 56
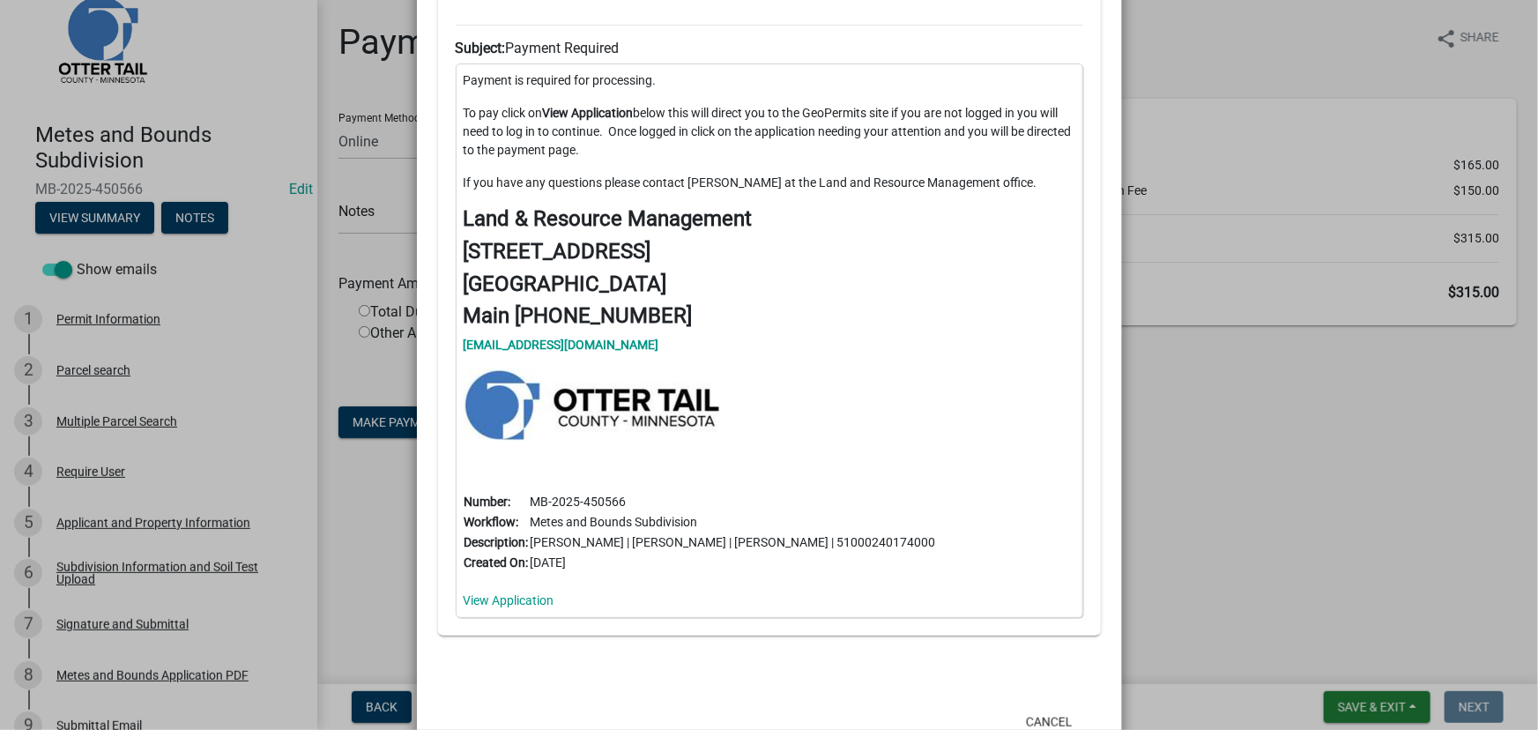
scroll to position [709, 0]
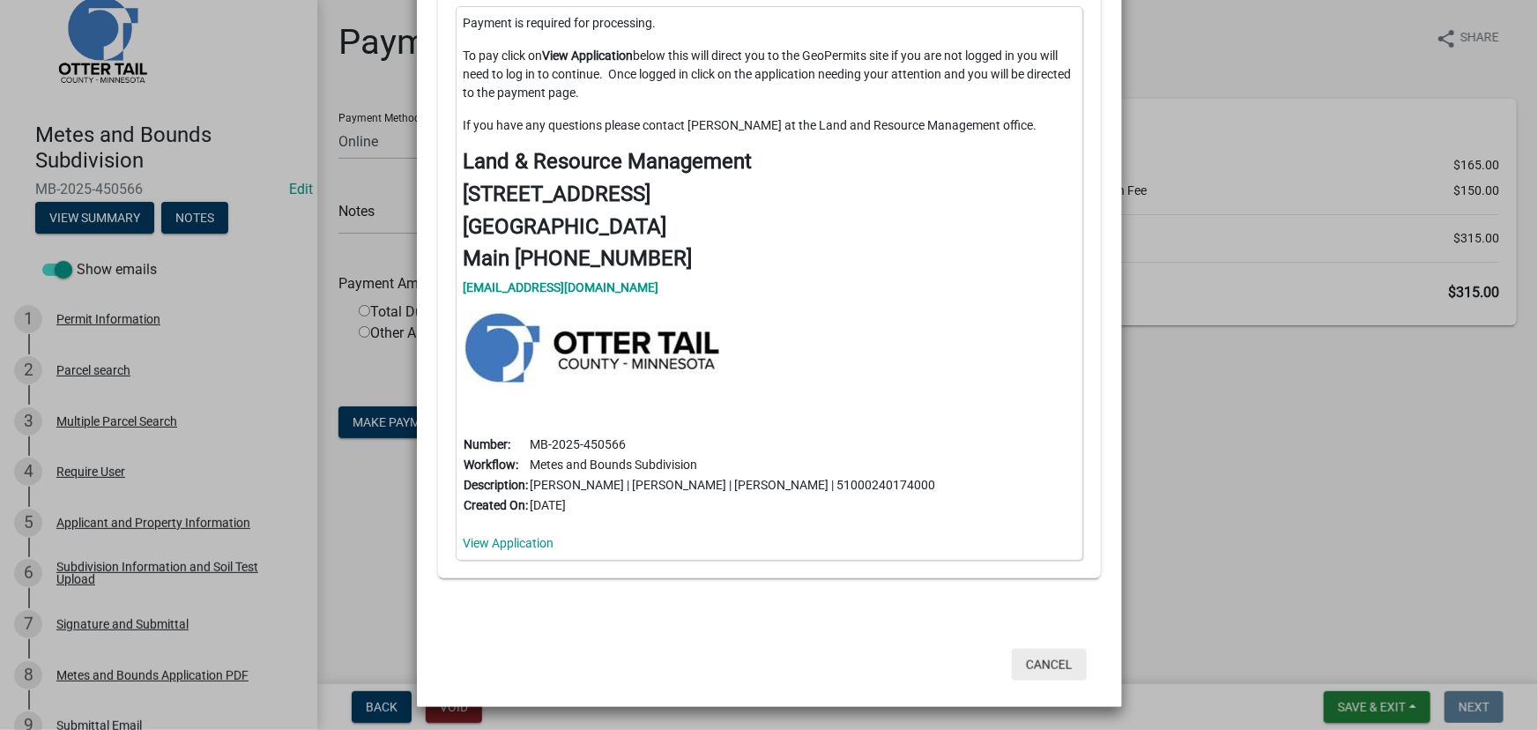
drag, startPoint x: 1054, startPoint y: 668, endPoint x: 1065, endPoint y: 627, distance: 42.8
click at [1054, 668] on button "Cancel" at bounding box center [1049, 665] width 75 height 32
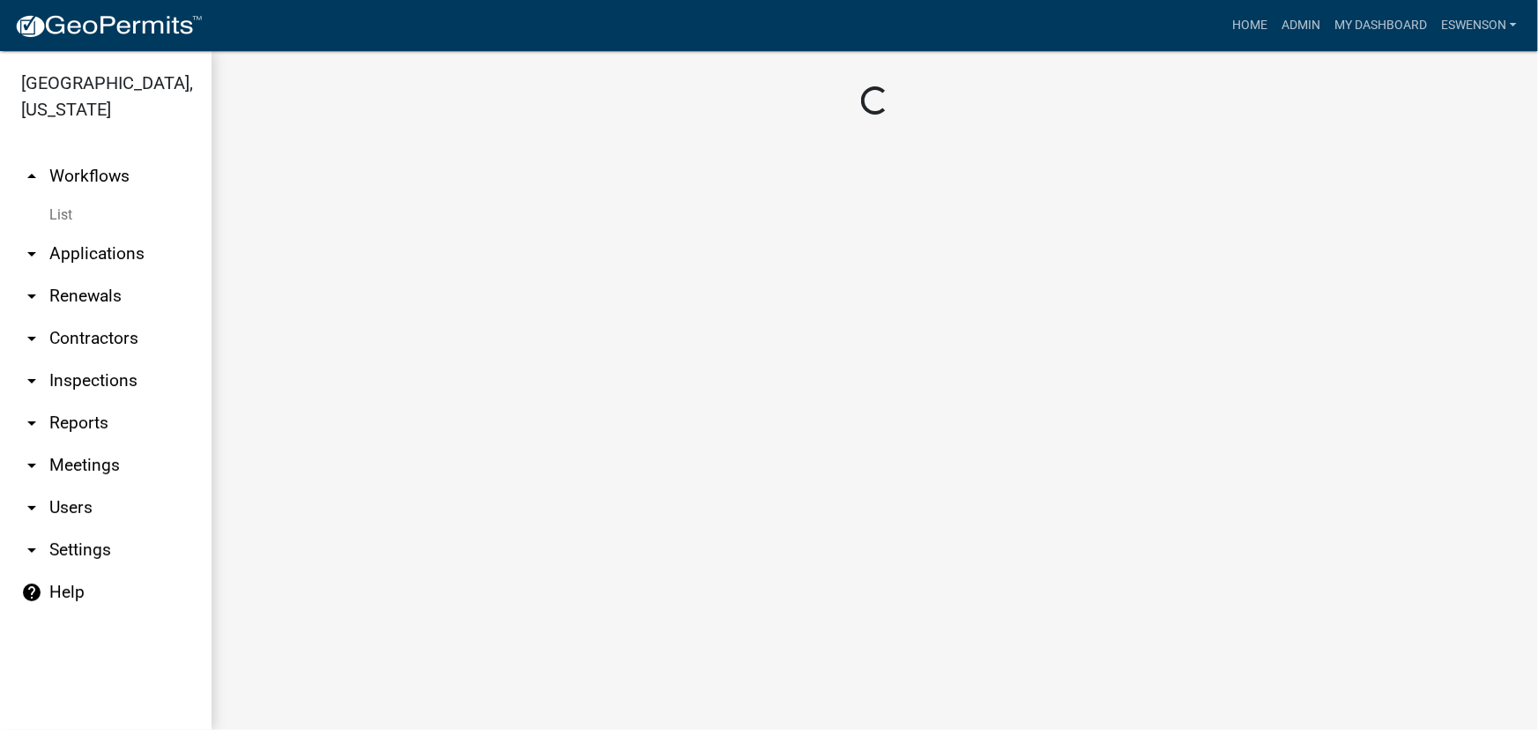
click at [75, 255] on link "arrow_drop_down Applications" at bounding box center [106, 254] width 212 height 42
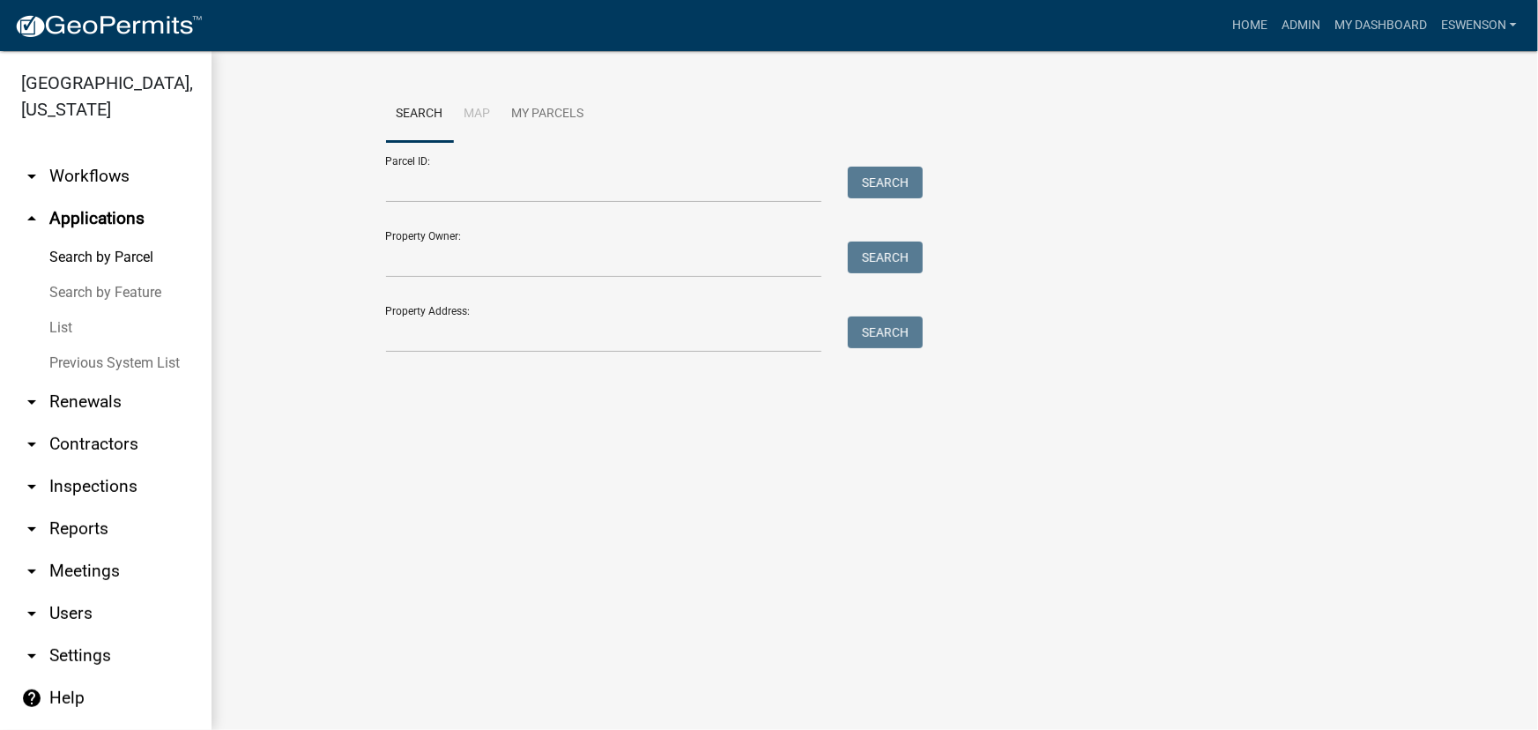
click at [96, 183] on link "arrow_drop_down Workflows" at bounding box center [106, 176] width 212 height 42
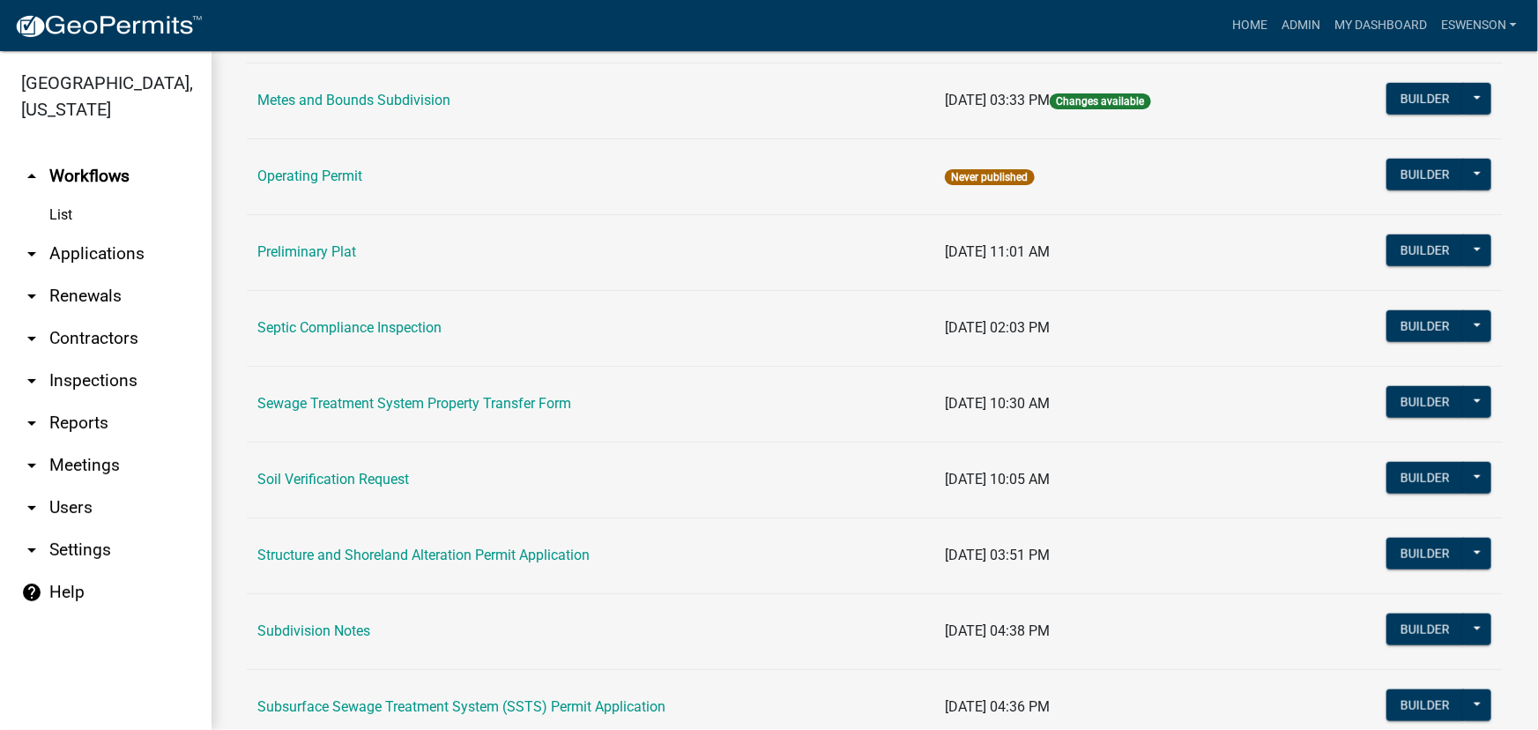
scroll to position [801, 0]
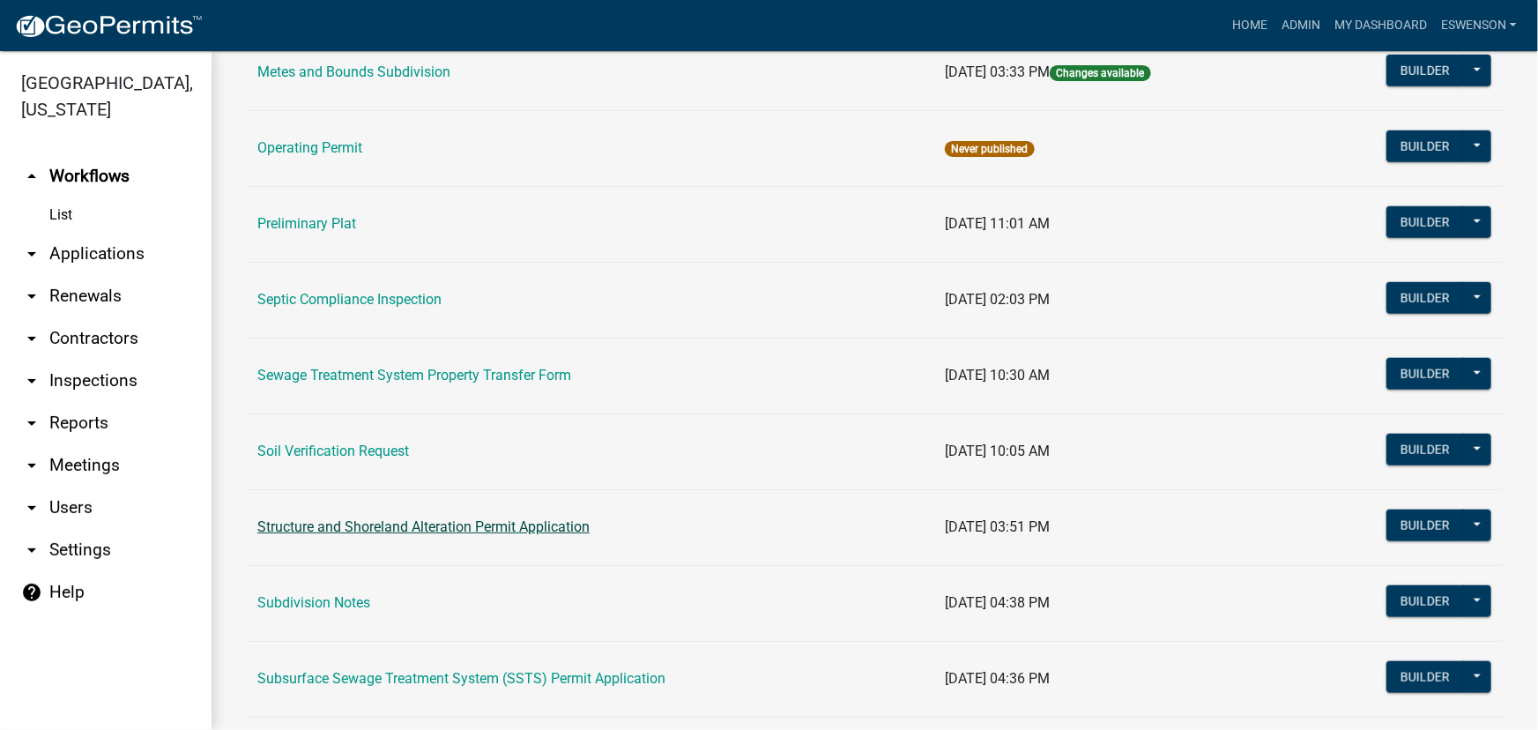
click at [483, 518] on link "Structure and Shoreland Alteration Permit Application" at bounding box center [423, 526] width 332 height 17
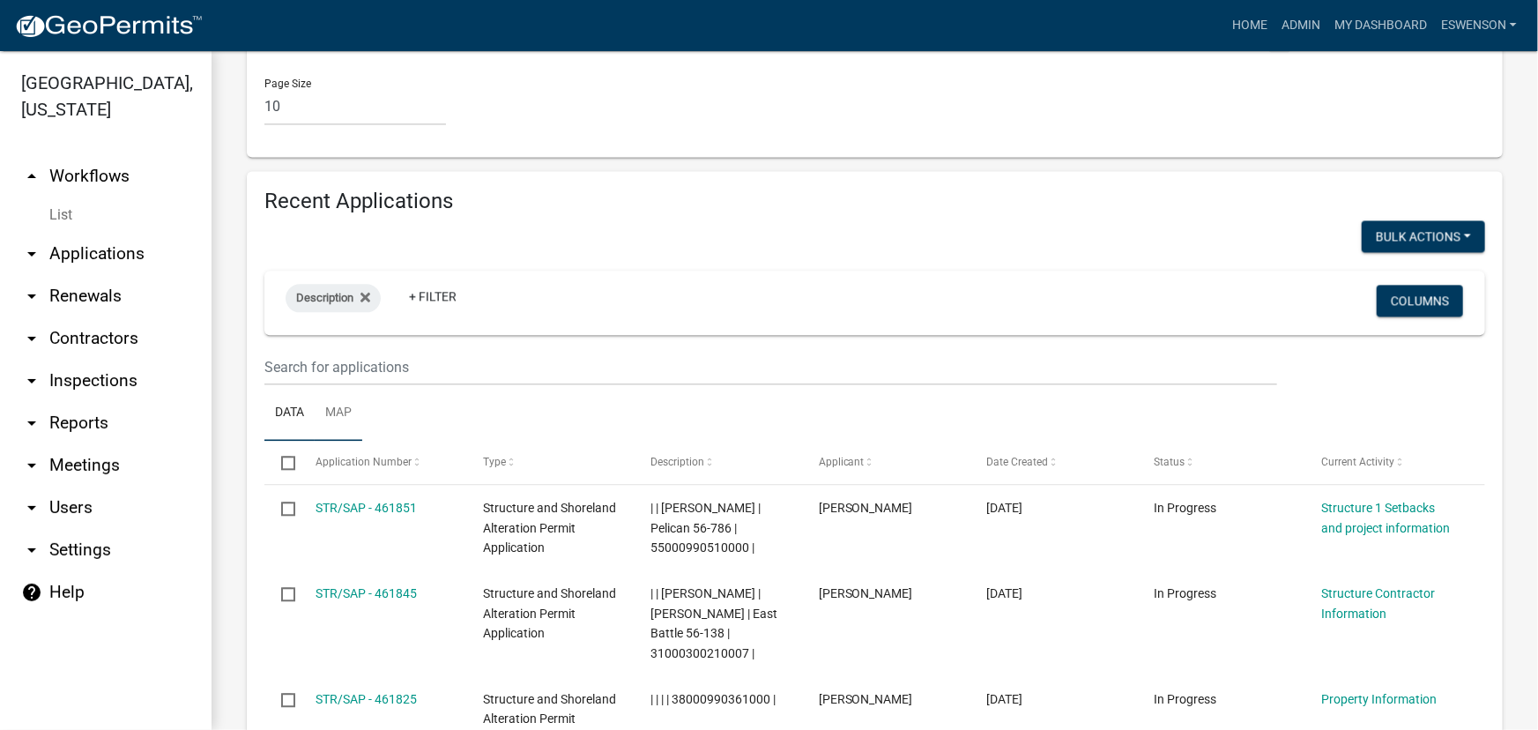
scroll to position [1905, 0]
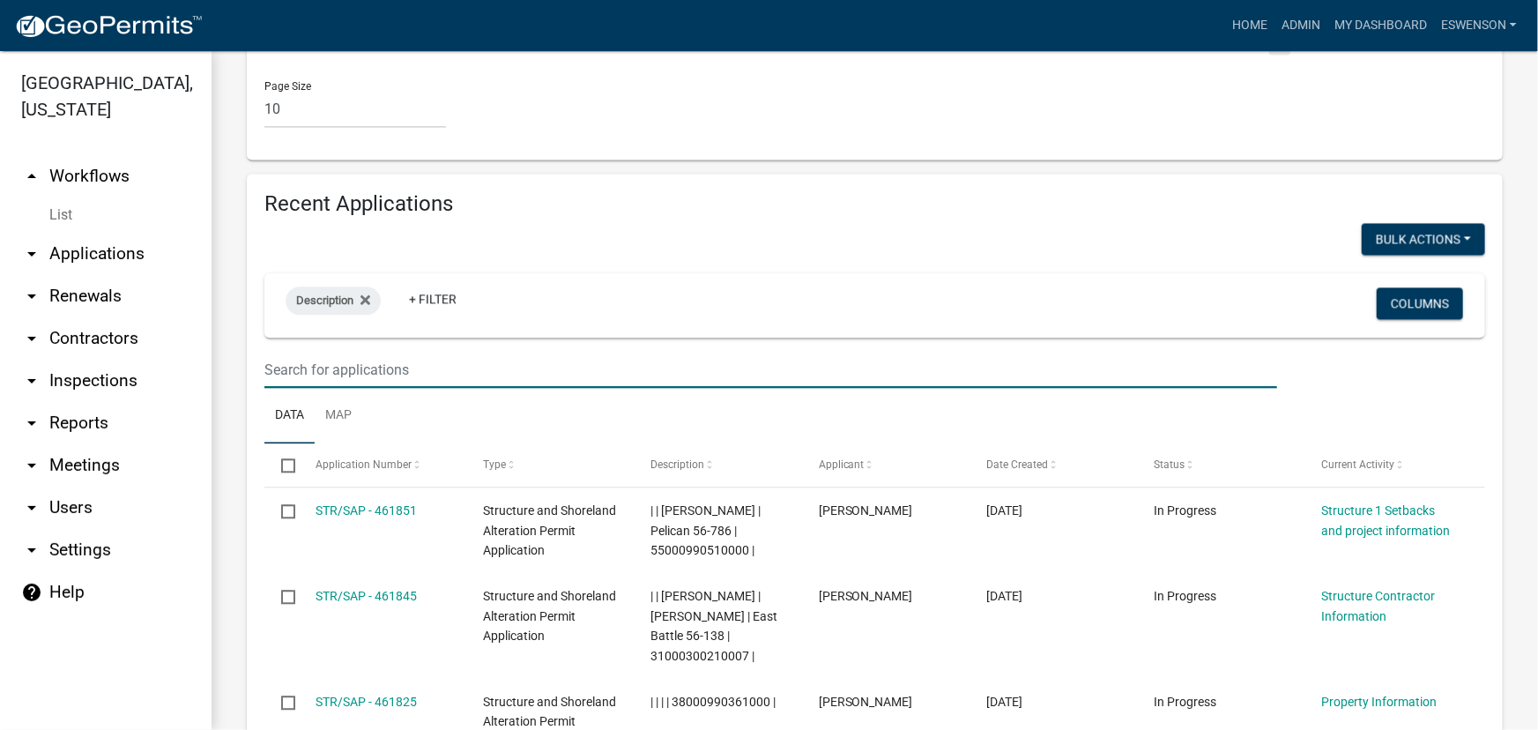
click at [341, 352] on input "text" at bounding box center [770, 370] width 1013 height 36
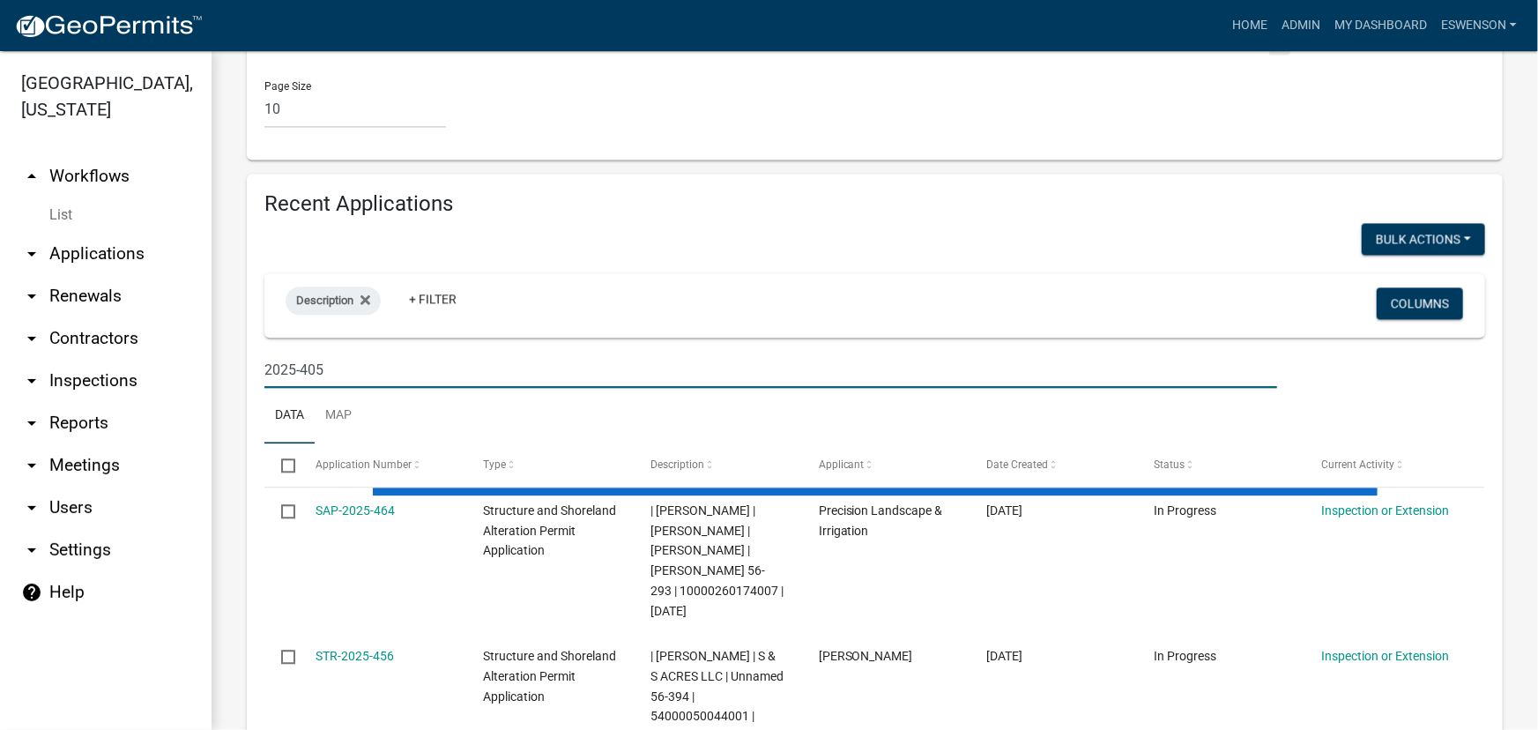
scroll to position [1770, 0]
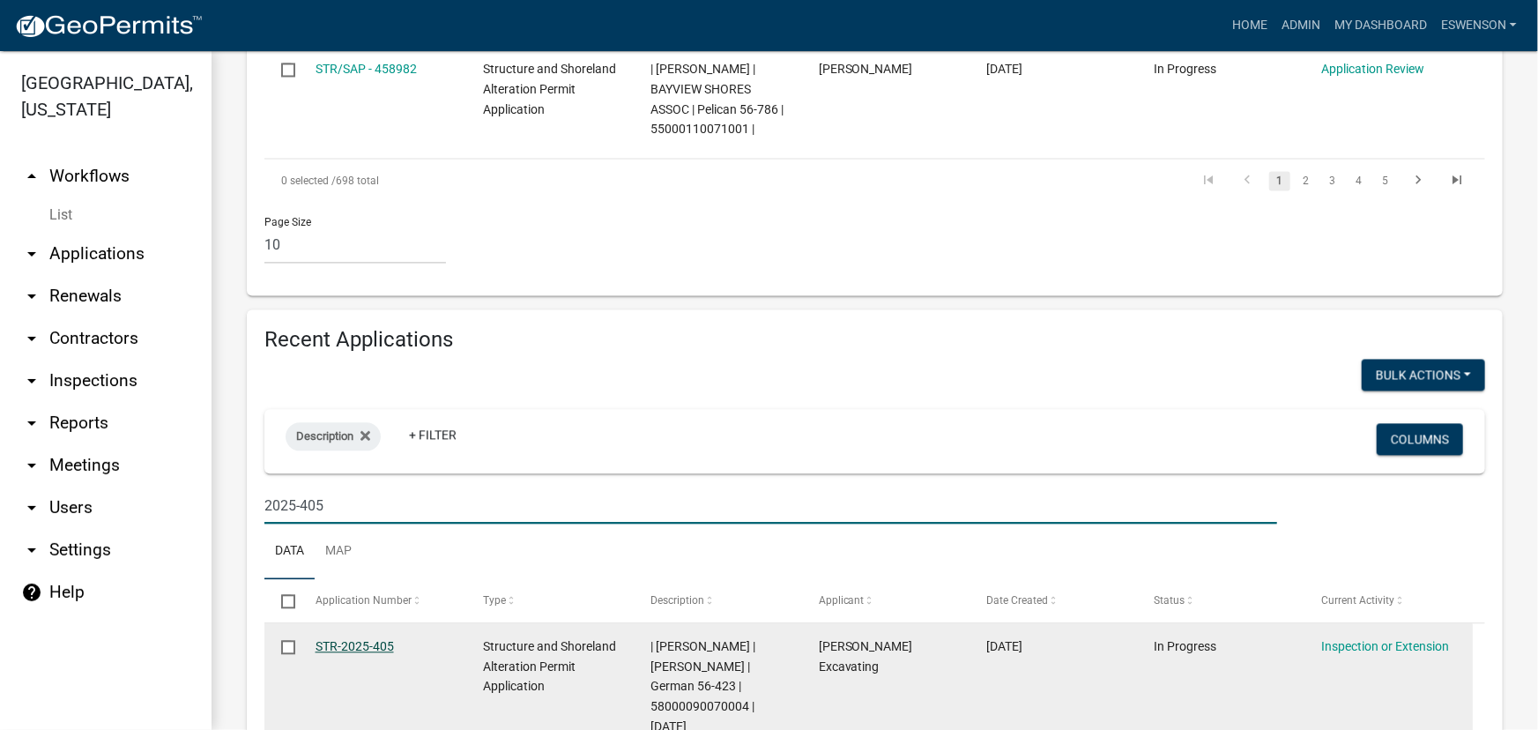
type input "2025-405"
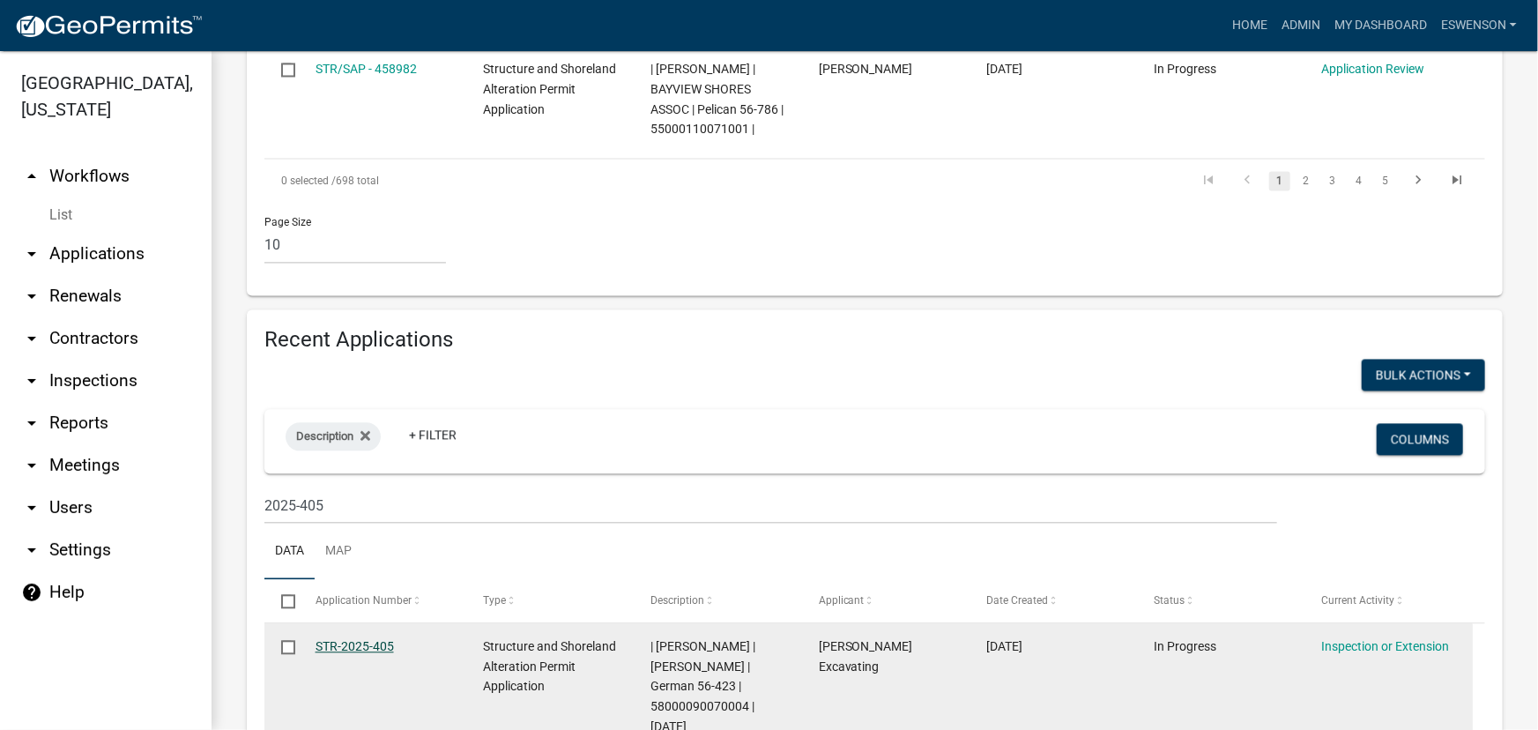
click at [373, 639] on link "STR-2025-405" at bounding box center [355, 646] width 78 height 14
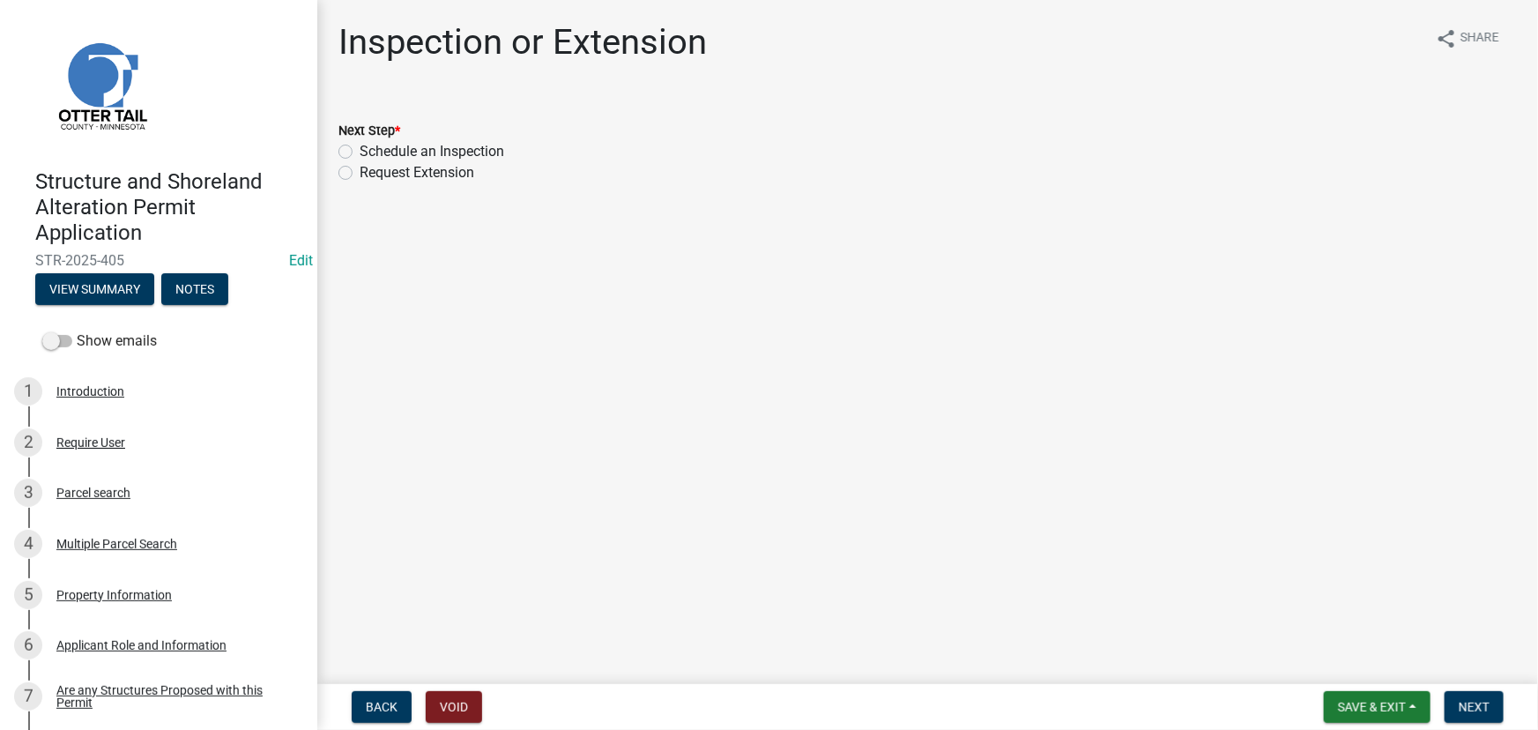
click at [443, 154] on label "Schedule an Inspection" at bounding box center [432, 151] width 145 height 21
click at [371, 152] on input "Schedule an Inspection" at bounding box center [365, 146] width 11 height 11
radio input "true"
click at [1450, 692] on button "Next" at bounding box center [1473, 707] width 59 height 32
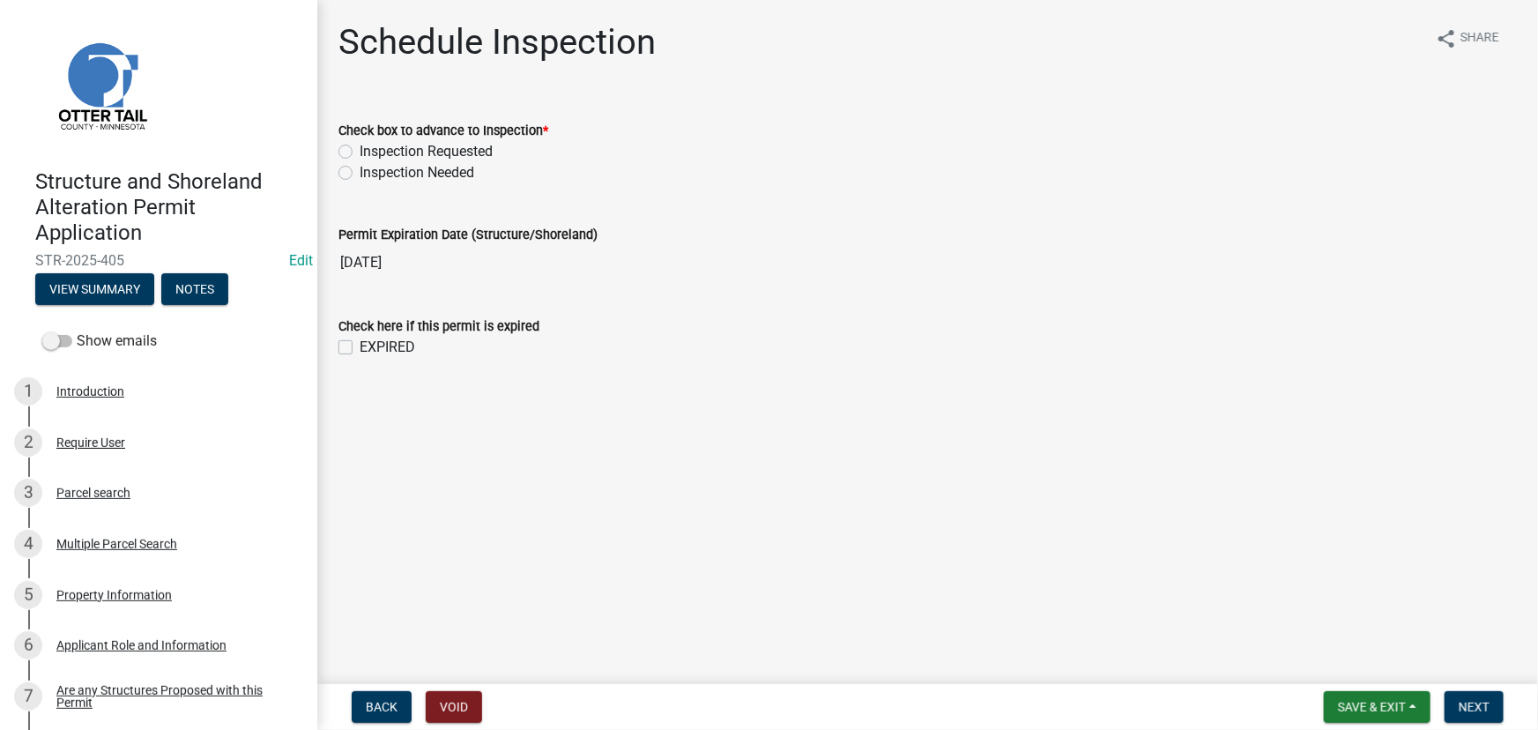
drag, startPoint x: 468, startPoint y: 153, endPoint x: 952, endPoint y: 318, distance: 511.1
click at [468, 153] on label "Inspection Requested" at bounding box center [426, 151] width 133 height 21
click at [371, 152] on input "Inspection Requested" at bounding box center [365, 146] width 11 height 11
radio input "true"
click at [1473, 701] on span "Next" at bounding box center [1474, 707] width 31 height 14
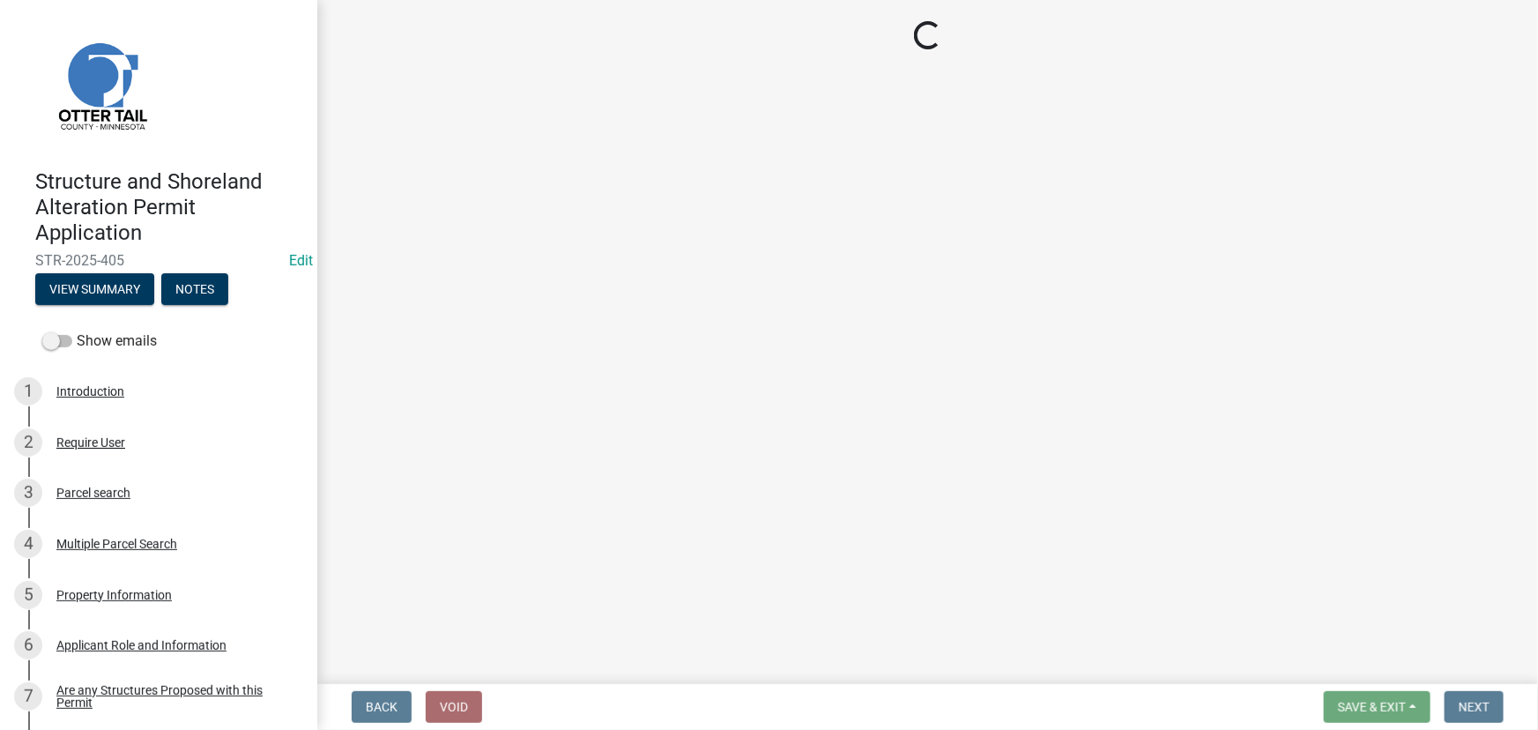
select select "710d5f49-2663-4e73-9718-d0c4e189f5ed"
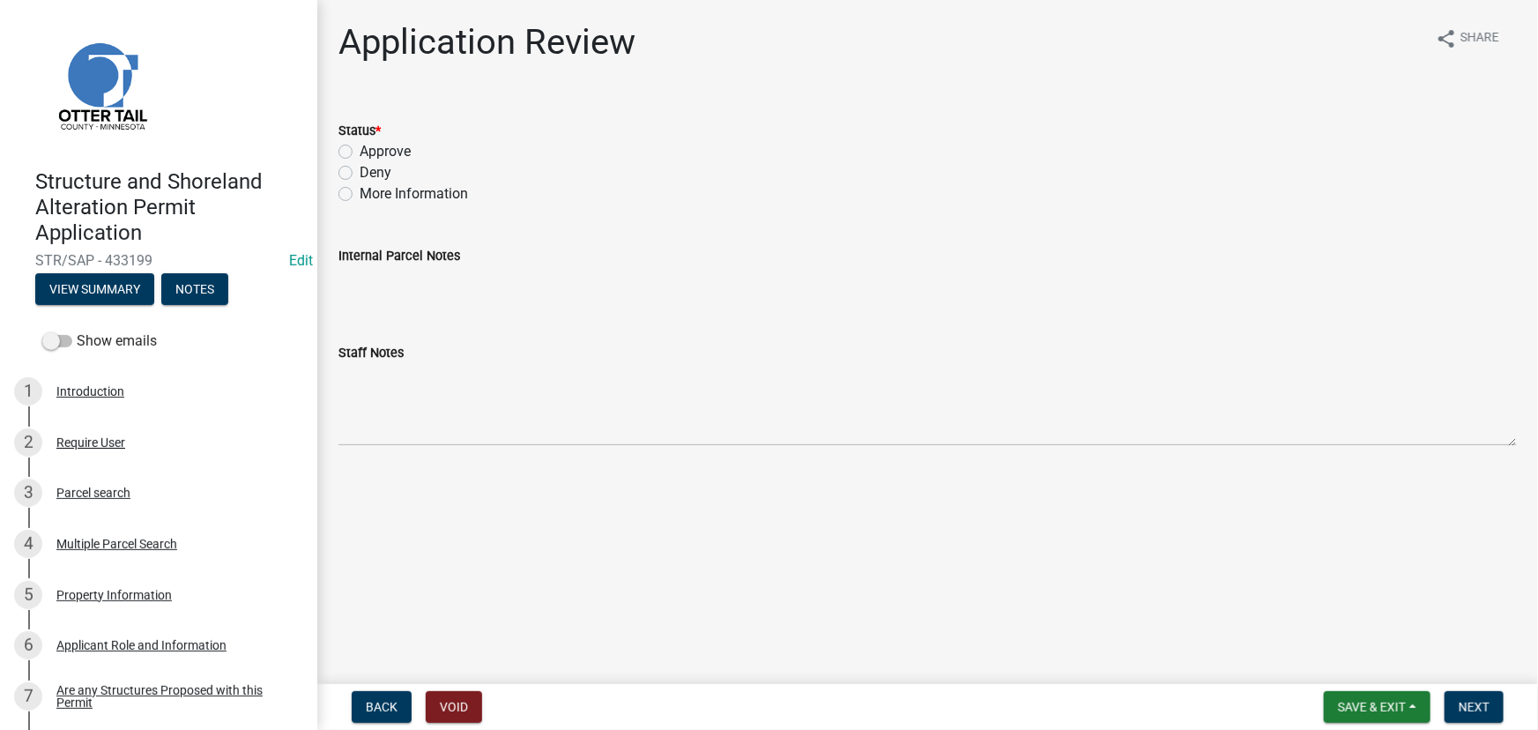
scroll to position [1039, 0]
